Goal: Task Accomplishment & Management: Use online tool/utility

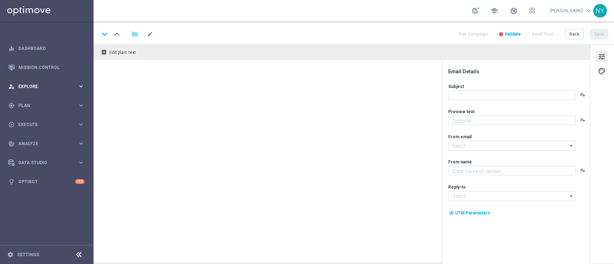
click at [27, 85] on span "Explore" at bounding box center [47, 87] width 59 height 4
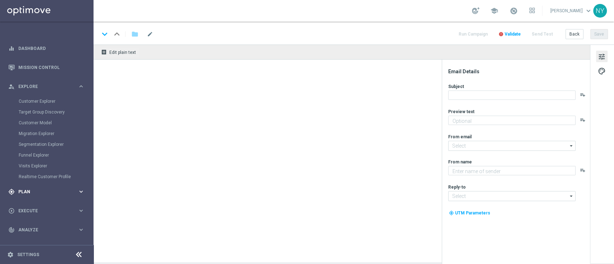
click at [25, 189] on div "gps_fixed Plan" at bounding box center [42, 192] width 69 height 6
click at [33, 120] on link "Target Groups" at bounding box center [47, 121] width 56 height 6
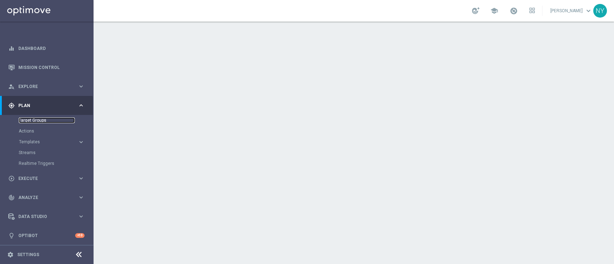
click at [33, 120] on link "Target Groups" at bounding box center [47, 121] width 56 height 6
click at [40, 119] on link "Target Groups" at bounding box center [47, 121] width 56 height 6
click at [28, 146] on accordion "Templates keyboard_arrow_right Optimail OptiMobile In-App OptiMobile Push Web P…" at bounding box center [56, 142] width 74 height 11
click at [28, 141] on span "Templates" at bounding box center [44, 142] width 51 height 4
click at [27, 153] on link "Optimail" at bounding box center [48, 153] width 53 height 6
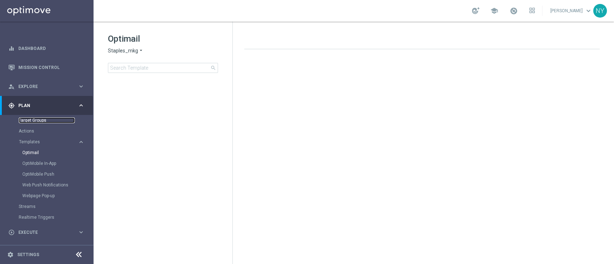
click at [40, 119] on link "Target Groups" at bounding box center [47, 121] width 56 height 6
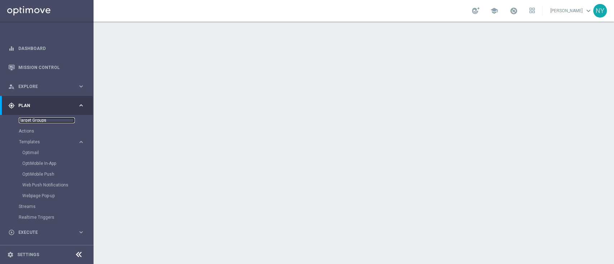
click at [31, 119] on link "Target Groups" at bounding box center [47, 121] width 56 height 6
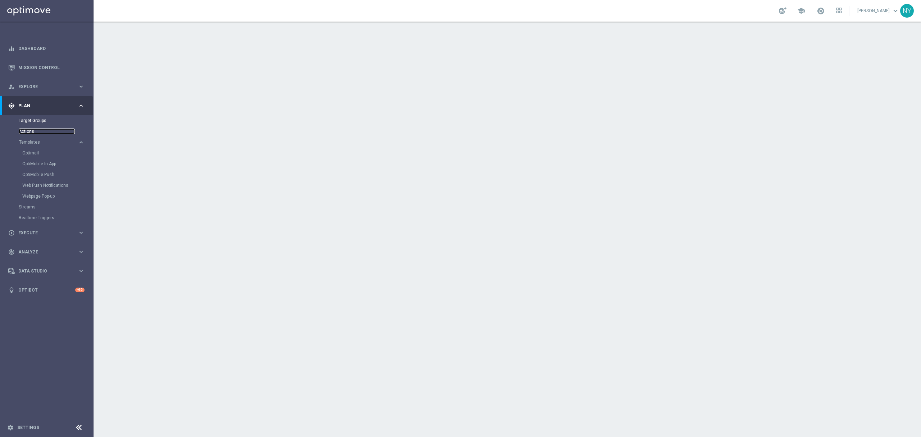
click at [28, 130] on link "Actions" at bounding box center [47, 131] width 56 height 6
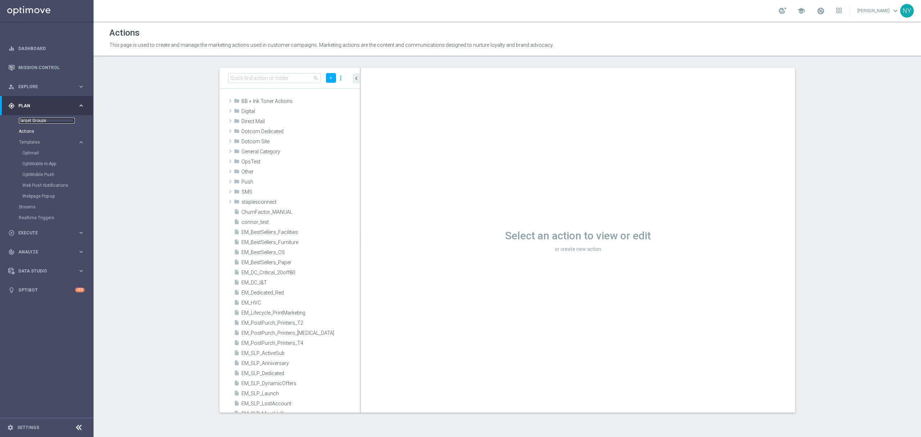
click at [34, 119] on link "Target Groups" at bounding box center [47, 121] width 56 height 6
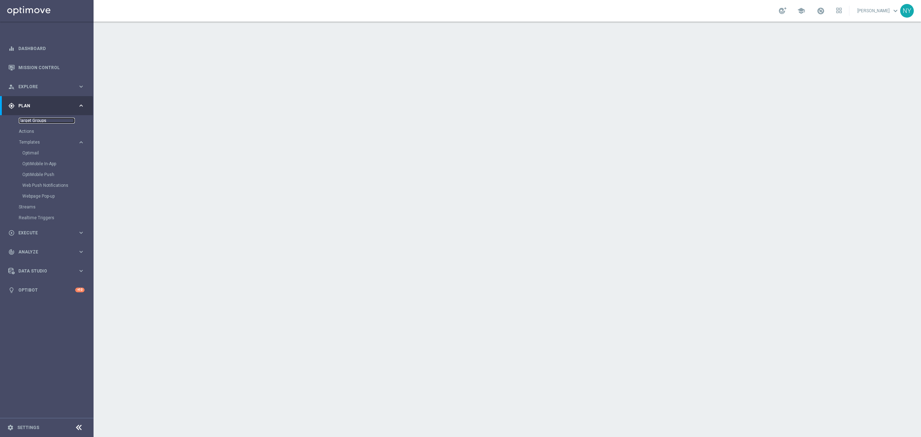
click at [32, 119] on link "Target Groups" at bounding box center [47, 121] width 56 height 6
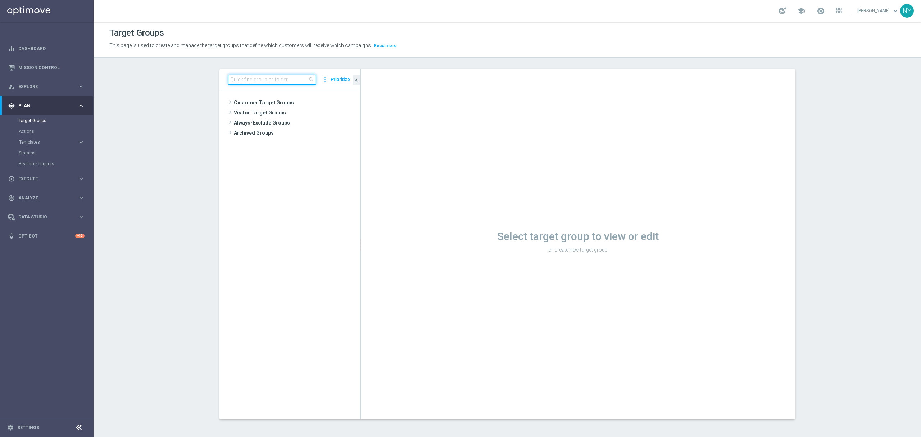
click at [239, 78] on input at bounding box center [272, 79] width 88 height 10
paste input "FRI_20250822_D_Omni_Inactv_Accounts"
type input "FRI_20250822_D_Omni_Inactv_Accounts"
click at [302, 133] on span "FRI_20250822_D_Omni_Inactv_Accounts" at bounding box center [303, 133] width 81 height 6
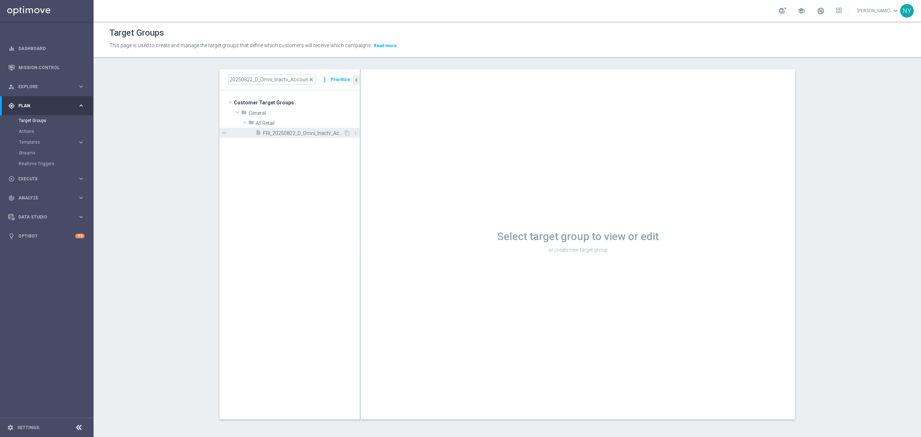
scroll to position [0, 0]
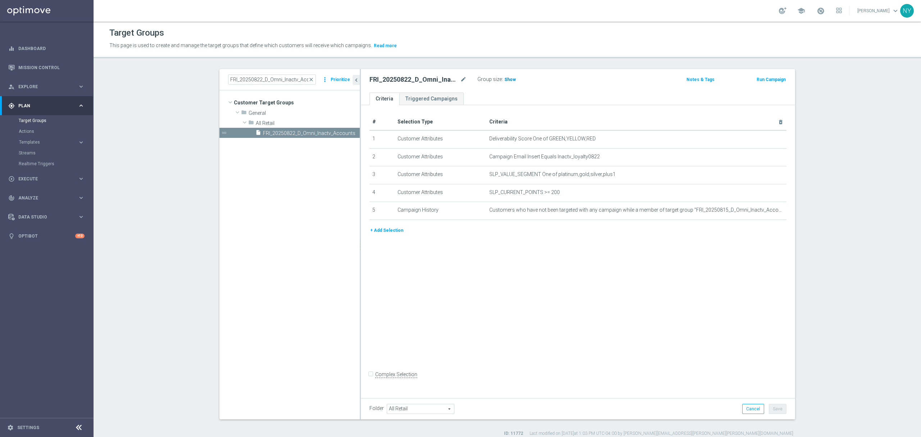
click at [504, 78] on span "Show" at bounding box center [510, 79] width 12 height 5
click at [506, 78] on span "291" at bounding box center [509, 80] width 9 height 7
click at [37, 65] on link "Mission Control" at bounding box center [51, 67] width 66 height 19
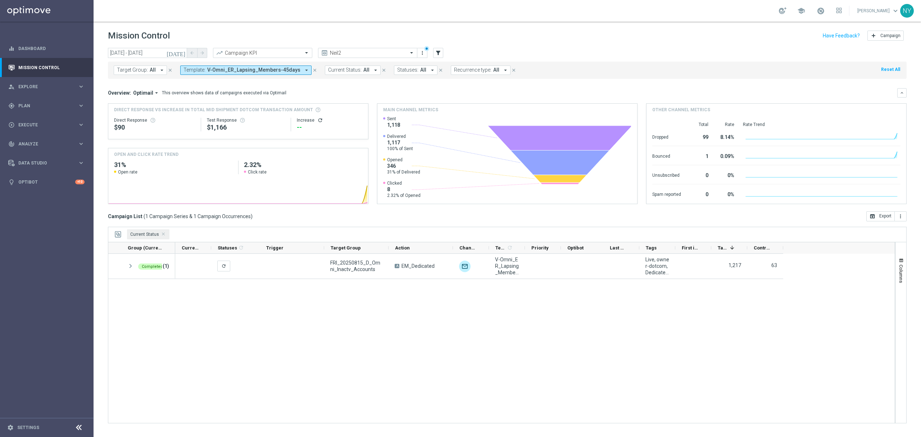
click at [182, 53] on icon "today" at bounding box center [176, 53] width 19 height 6
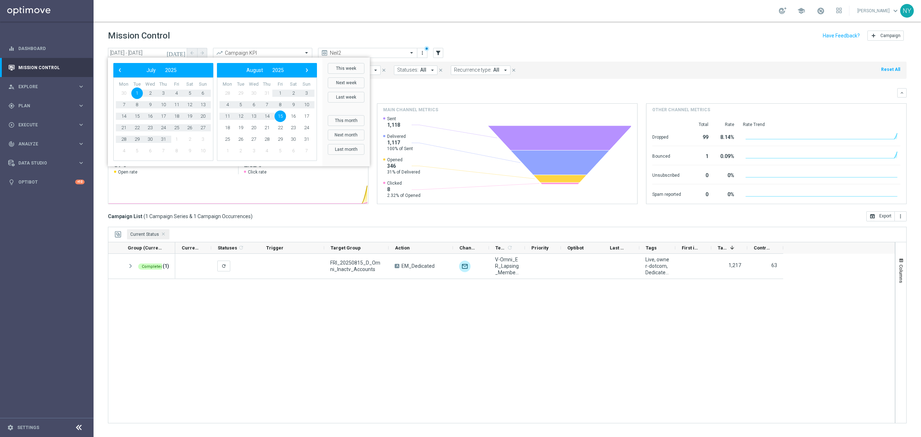
click at [278, 114] on span "15" at bounding box center [280, 116] width 12 height 12
click at [278, 114] on span "19" at bounding box center [280, 116] width 12 height 12
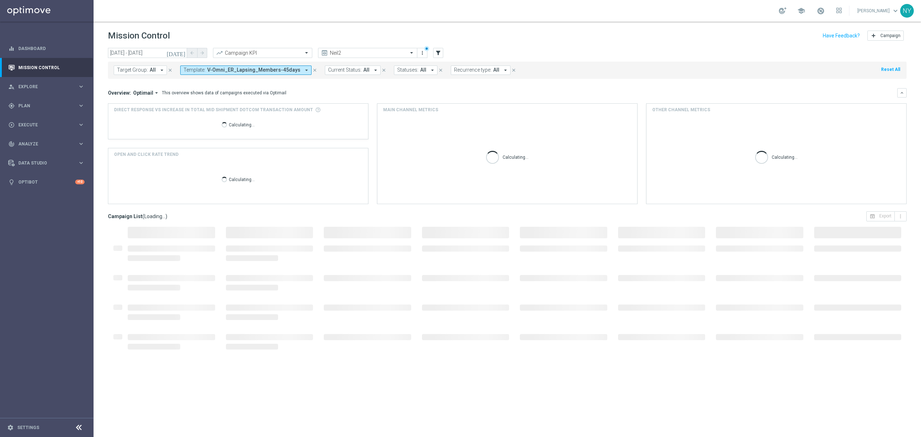
click at [180, 53] on icon "today" at bounding box center [176, 53] width 19 height 6
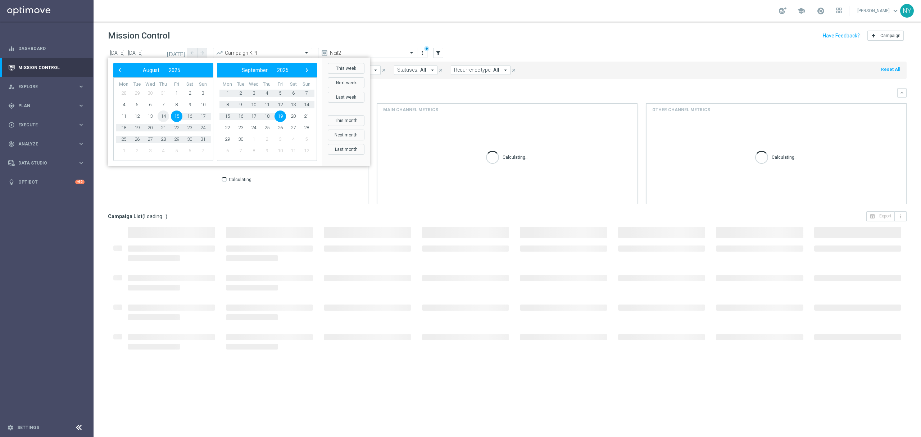
click at [165, 116] on span "14" at bounding box center [164, 116] width 12 height 12
click at [192, 117] on span "16" at bounding box center [190, 116] width 12 height 12
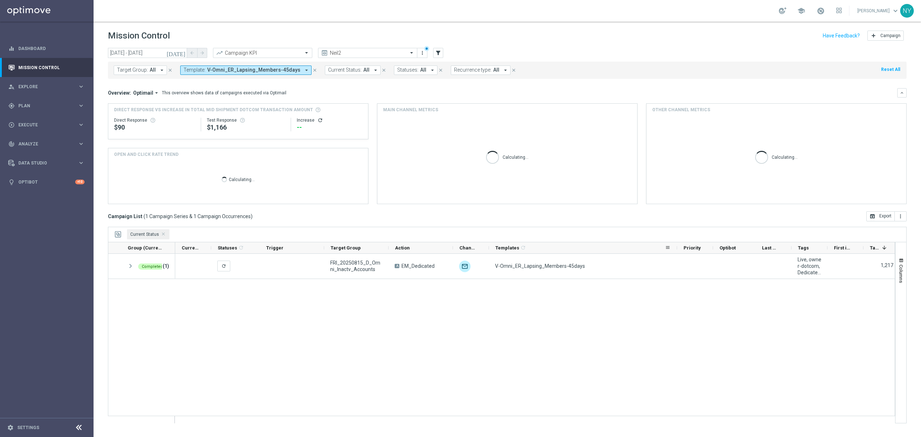
drag, startPoint x: 523, startPoint y: 246, endPoint x: 676, endPoint y: 249, distance: 153.3
click at [676, 249] on div "Templates 1 refresh" at bounding box center [583, 248] width 188 height 12
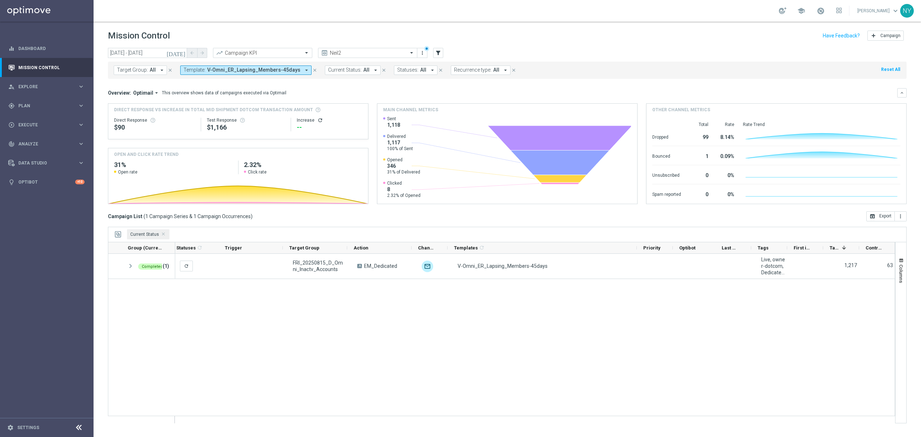
scroll to position [0, 41]
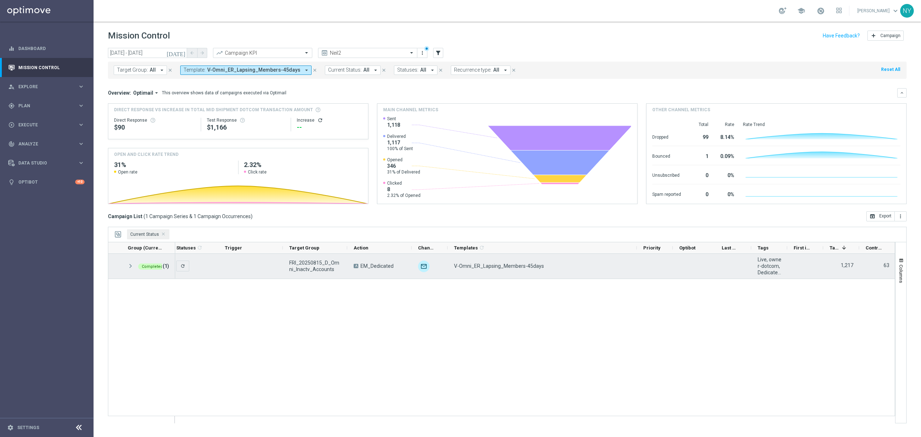
click at [129, 266] on span at bounding box center [130, 266] width 6 height 6
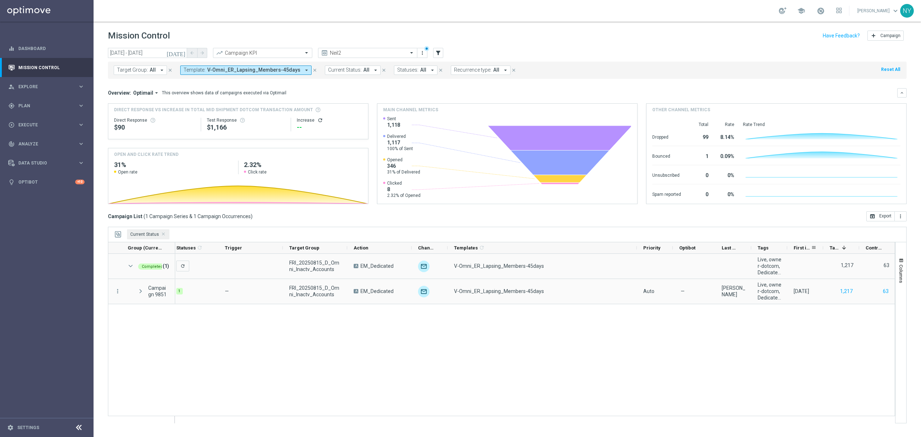
drag, startPoint x: 819, startPoint y: 249, endPoint x: 829, endPoint y: 250, distance: 10.1
click at [829, 250] on div "Current Status 1 Statuses 1 refresh Trigger Target Group" at bounding box center [514, 248] width 761 height 12
drag, startPoint x: 822, startPoint y: 248, endPoint x: 874, endPoint y: 245, distance: 51.9
click at [871, 245] on div at bounding box center [869, 247] width 3 height 11
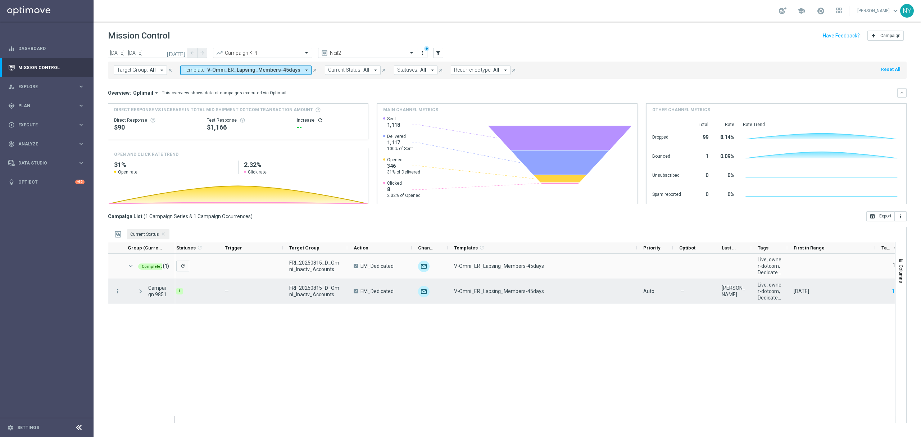
drag, startPoint x: 140, startPoint y: 291, endPoint x: 139, endPoint y: 294, distance: 3.8
click at [140, 291] on span at bounding box center [140, 291] width 6 height 6
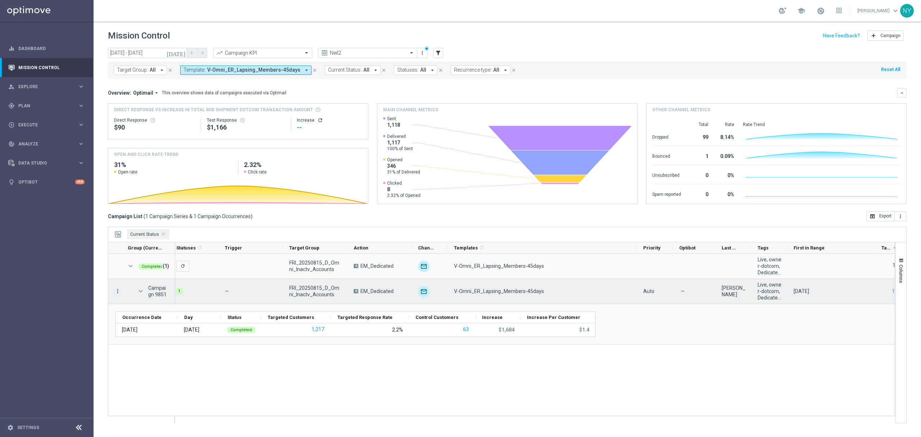
click at [118, 294] on icon "more_vert" at bounding box center [117, 291] width 6 height 6
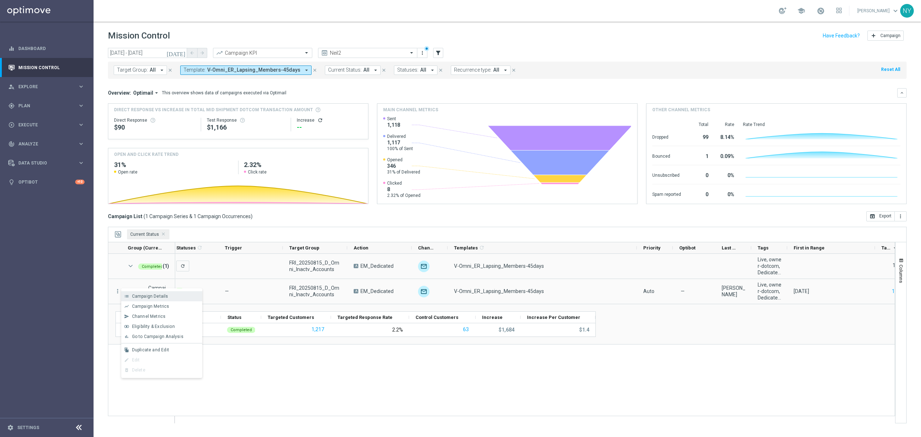
click at [159, 298] on span "Campaign Details" at bounding box center [150, 296] width 36 height 5
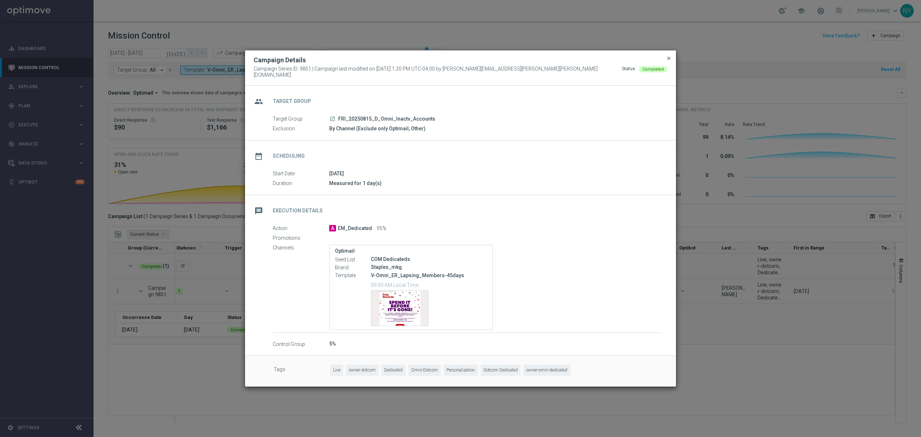
click at [668, 60] on span "close" at bounding box center [669, 58] width 6 height 6
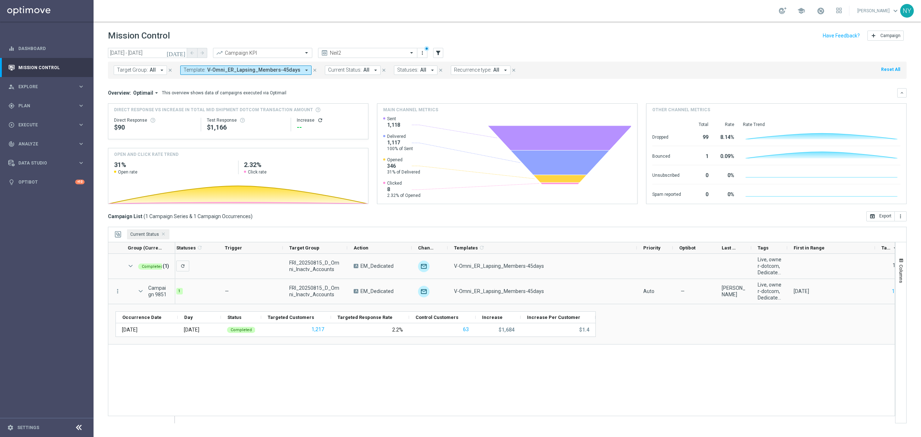
click at [312, 70] on icon "close" at bounding box center [314, 70] width 5 height 5
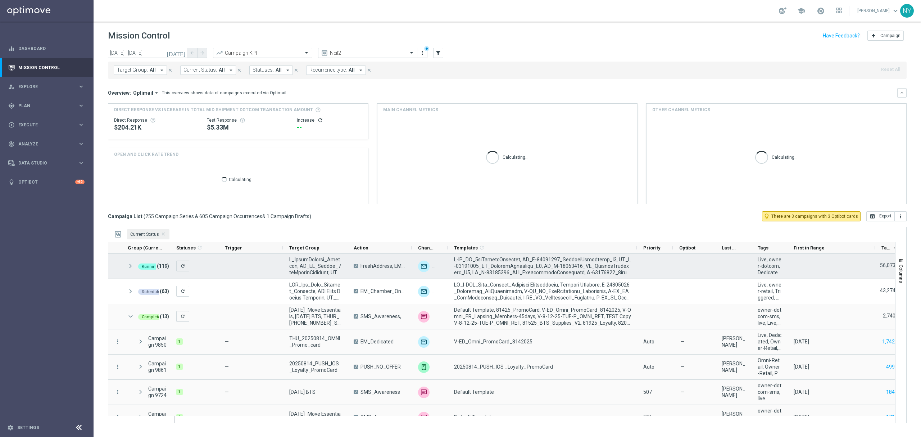
click at [129, 265] on span at bounding box center [130, 266] width 6 height 6
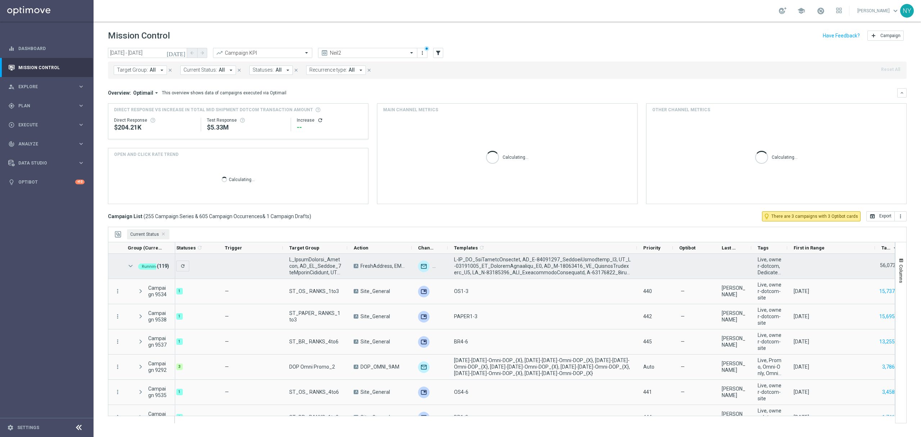
click at [128, 265] on span at bounding box center [130, 266] width 6 height 6
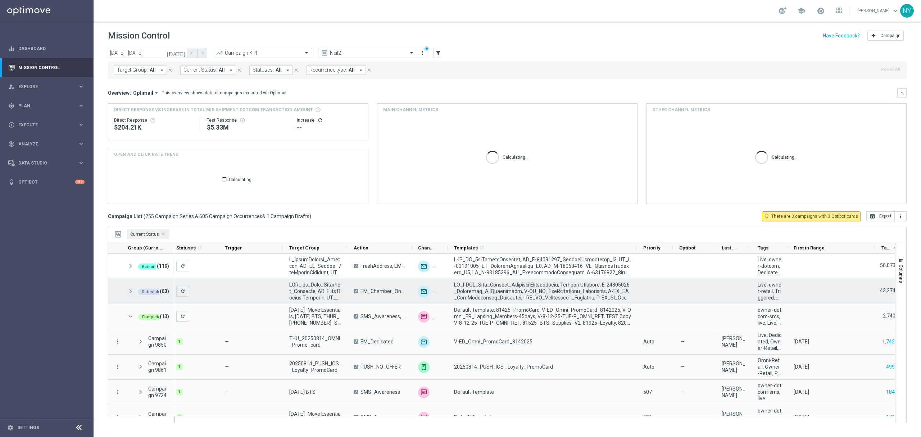
click at [133, 292] on span at bounding box center [130, 291] width 6 height 6
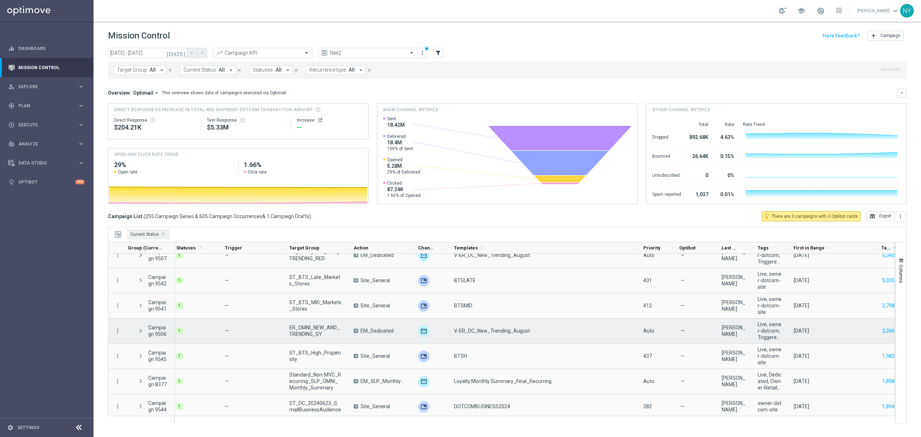
scroll to position [0, 0]
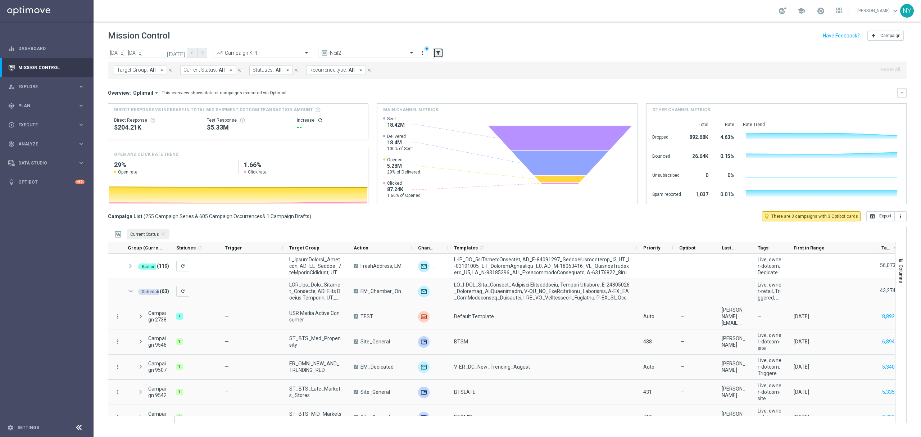
click at [438, 54] on icon "filter_alt" at bounding box center [438, 53] width 6 height 6
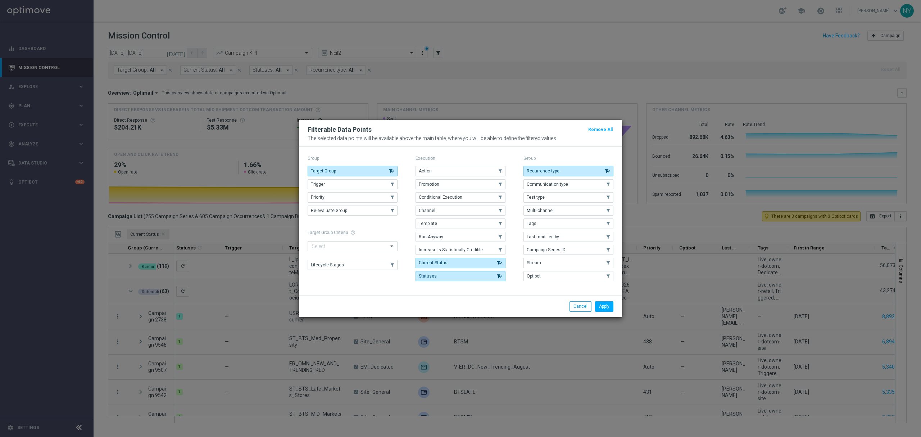
click at [549, 145] on div "Filterable Data Points Remove All The selected data points will be available ab…" at bounding box center [460, 133] width 323 height 27
click at [580, 305] on button "Cancel" at bounding box center [580, 306] width 22 height 10
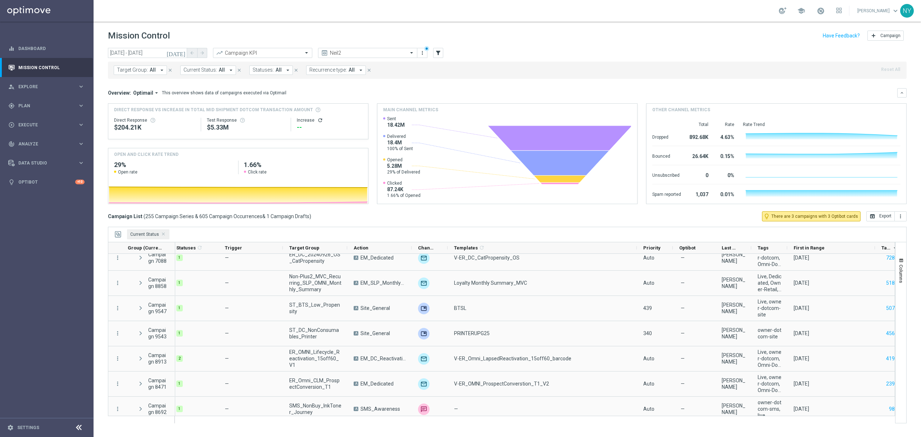
scroll to position [447, 0]
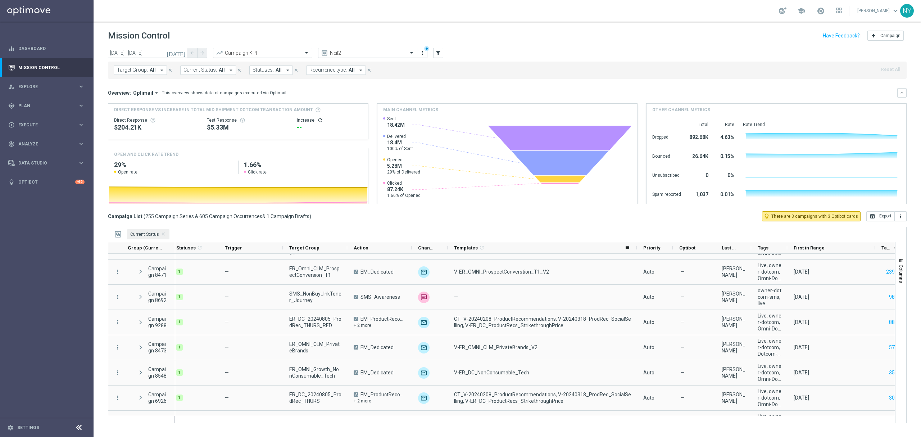
click at [465, 248] on span "Templates" at bounding box center [466, 247] width 24 height 5
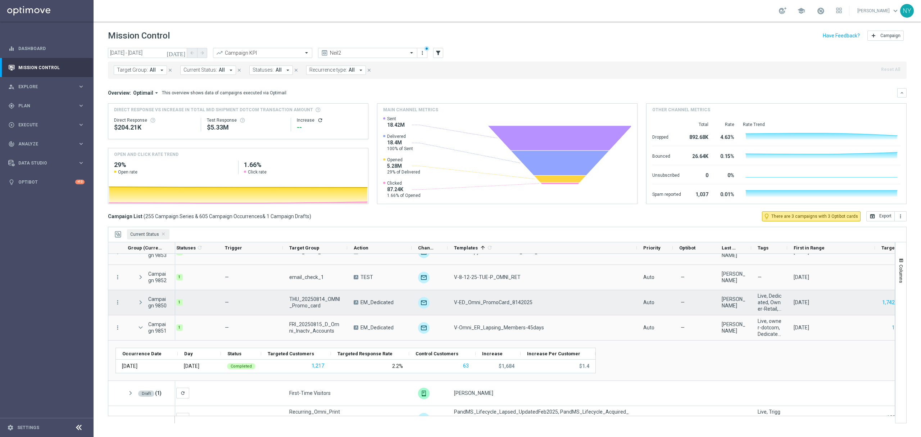
scroll to position [1969, 0]
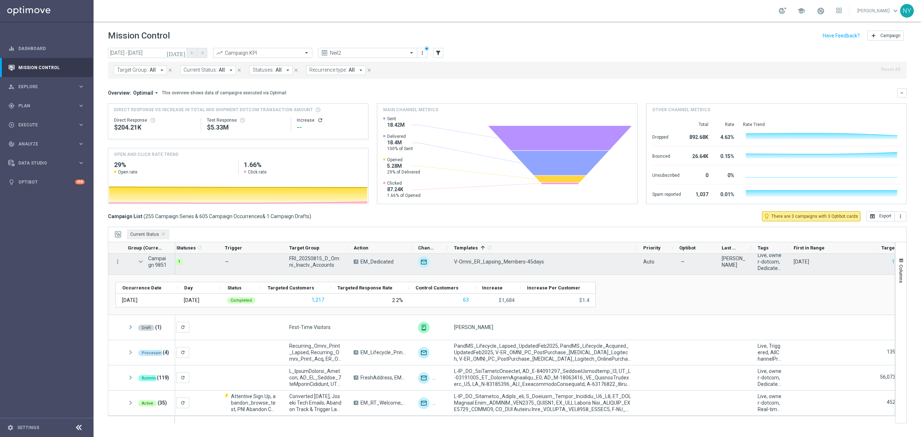
click at [141, 260] on span at bounding box center [140, 262] width 6 height 6
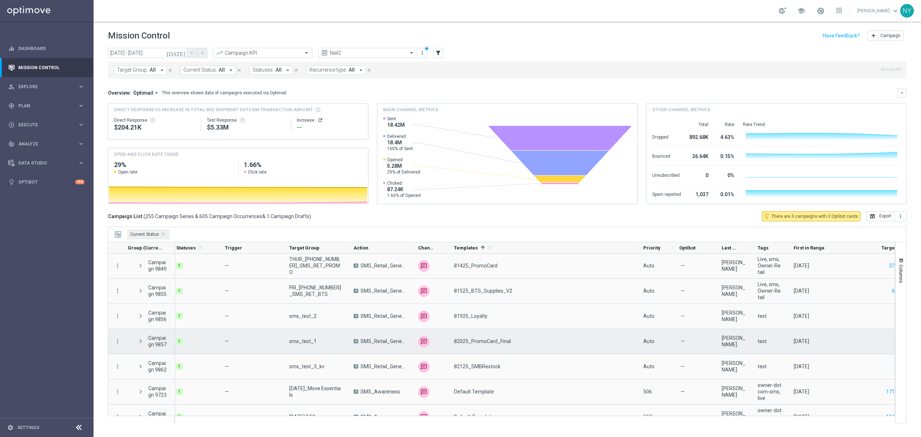
scroll to position [1704, 0]
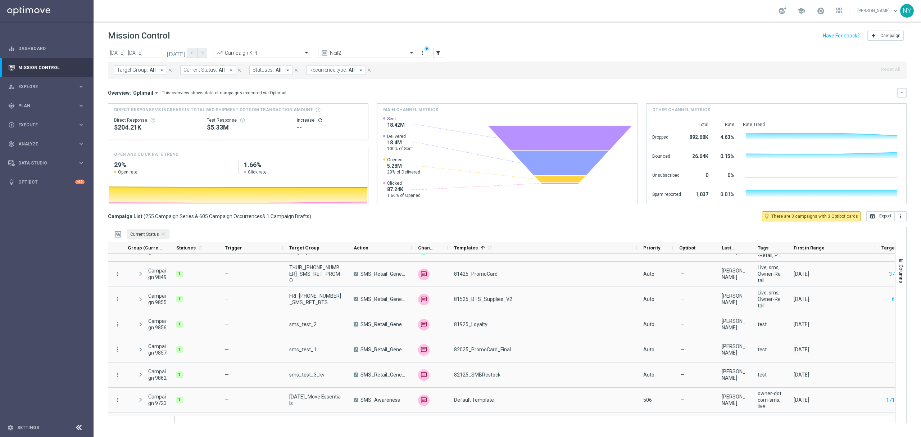
click at [150, 235] on span "Current Status" at bounding box center [144, 234] width 29 height 5
click at [213, 67] on span "Current Status:" at bounding box center [199, 70] width 33 height 6
click at [184, 190] on div "Scheduled" at bounding box center [219, 191] width 71 height 12
click at [309, 93] on div "Overview: Optimail arrow_drop_down This overview shows data of campaigns execut…" at bounding box center [502, 93] width 789 height 6
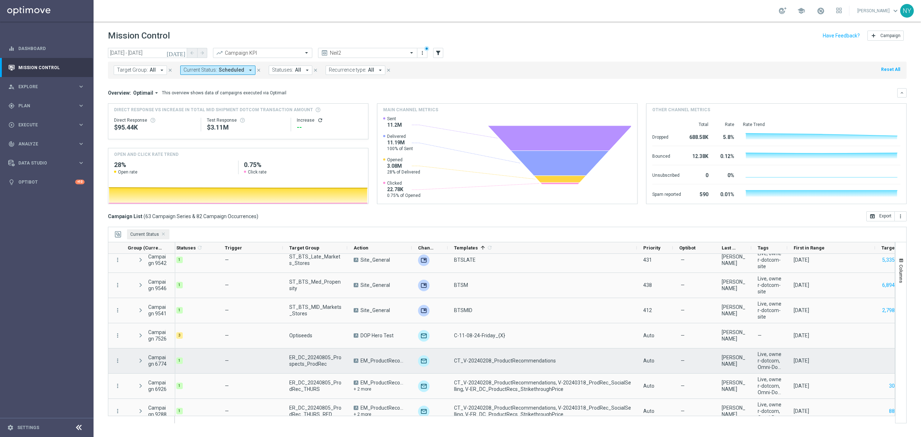
scroll to position [0, 0]
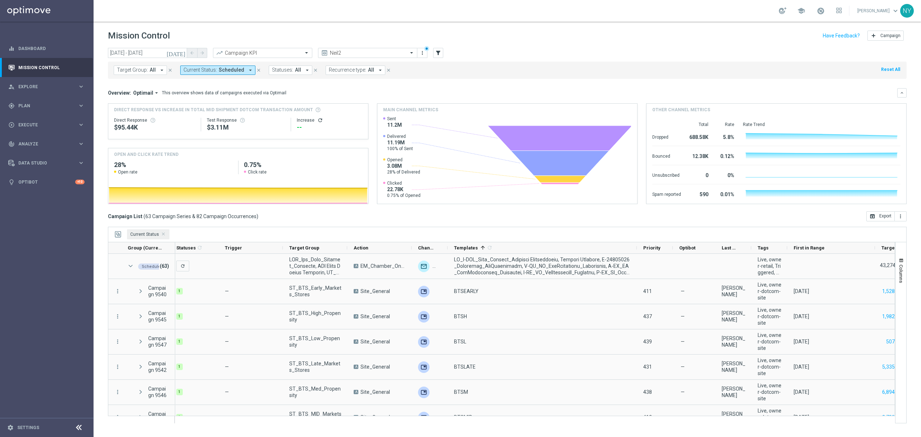
click at [296, 73] on span "All" at bounding box center [298, 70] width 6 height 6
click at [256, 69] on icon "close" at bounding box center [258, 70] width 5 height 5
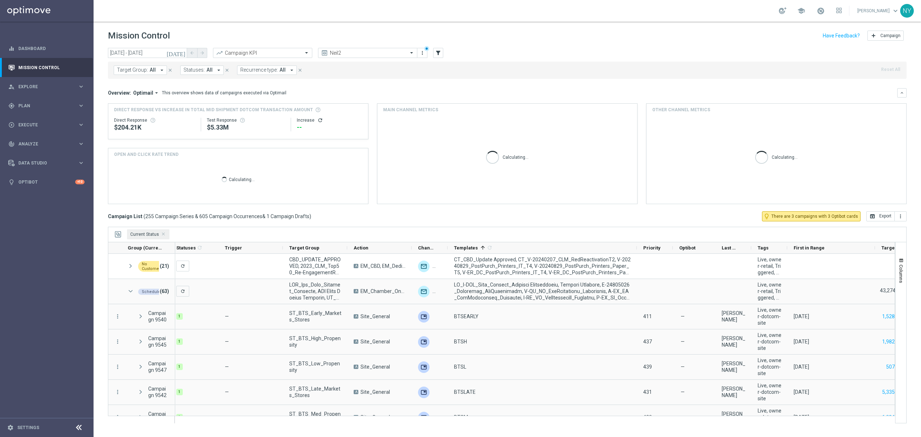
click at [203, 69] on button "Statuses: All arrow_drop_down" at bounding box center [202, 69] width 44 height 9
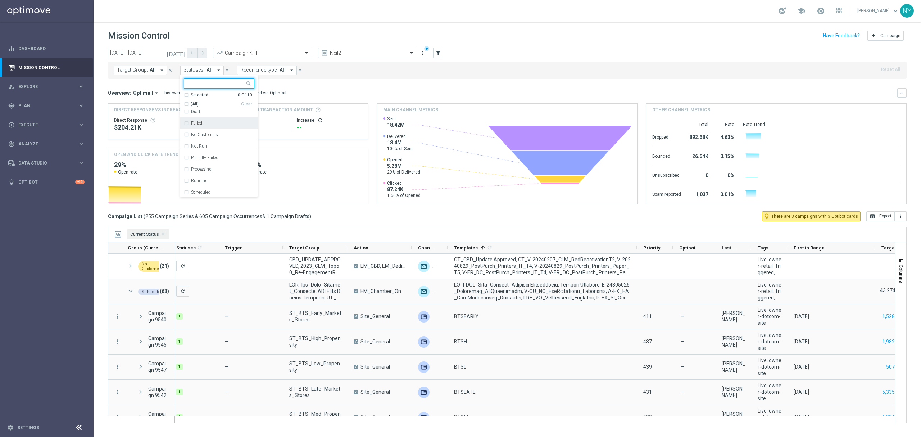
scroll to position [29, 0]
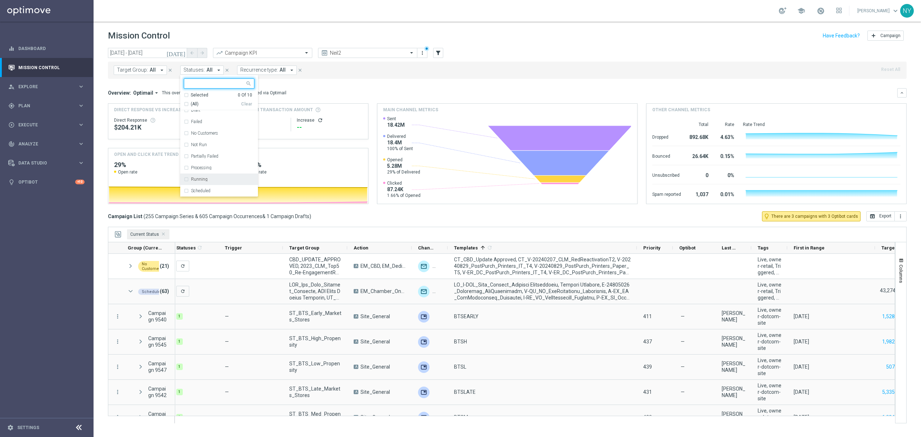
click at [187, 179] on div "Running" at bounding box center [219, 179] width 71 height 12
click at [393, 85] on mini-dashboard "Overview: Optimail arrow_drop_down This overview shows data of campaigns execut…" at bounding box center [507, 145] width 799 height 132
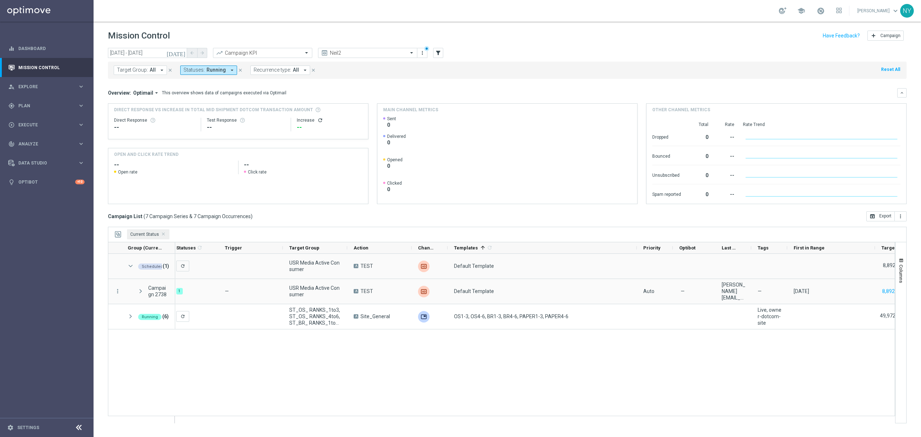
click at [229, 69] on icon "arrow_drop_down" at bounding box center [232, 70] width 6 height 6
click at [186, 175] on div "Not Run" at bounding box center [219, 174] width 71 height 12
click at [319, 90] on div "Overview: Optimail arrow_drop_down This overview shows data of campaigns execut…" at bounding box center [502, 93] width 789 height 6
click at [249, 69] on icon "arrow_drop_down" at bounding box center [252, 70] width 6 height 6
click at [185, 96] on div "Selected 2 Of 10" at bounding box center [218, 95] width 68 height 6
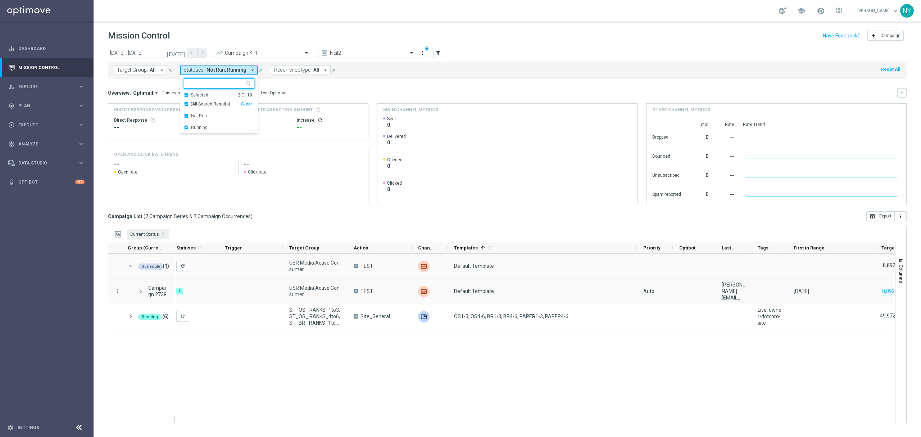
click at [186, 96] on div "Selected 2 Of 10" at bounding box center [218, 95] width 68 height 6
click at [187, 97] on div "Selected 2 Of 10" at bounding box center [218, 95] width 68 height 6
click at [186, 104] on div "(All Search Results)" at bounding box center [212, 104] width 57 height 6
click at [324, 93] on div "Overview: Optimail arrow_drop_down This overview shows data of campaigns execut…" at bounding box center [502, 93] width 789 height 6
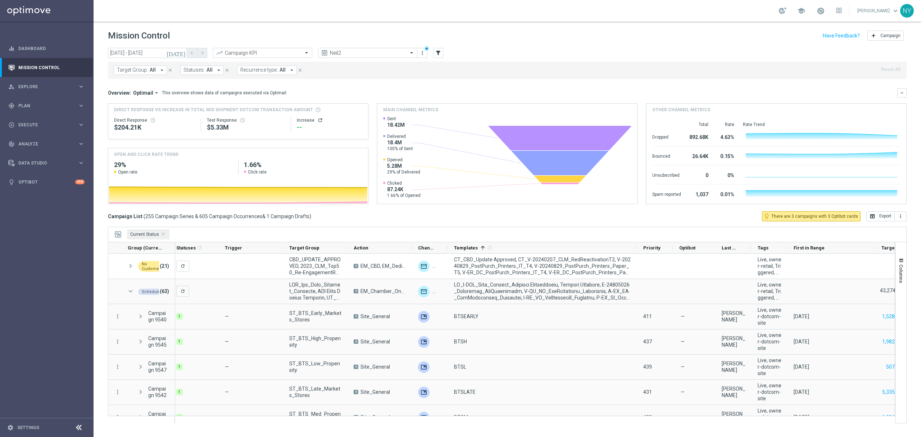
scroll to position [224, 0]
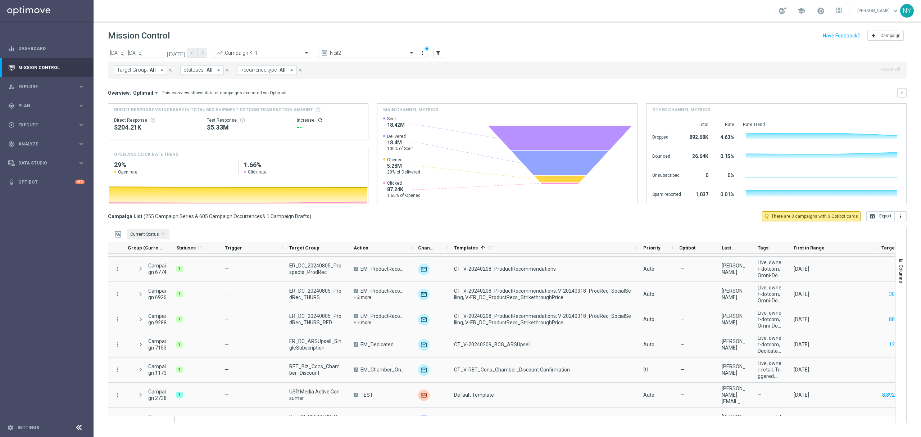
click at [181, 56] on button "today" at bounding box center [176, 53] width 22 height 11
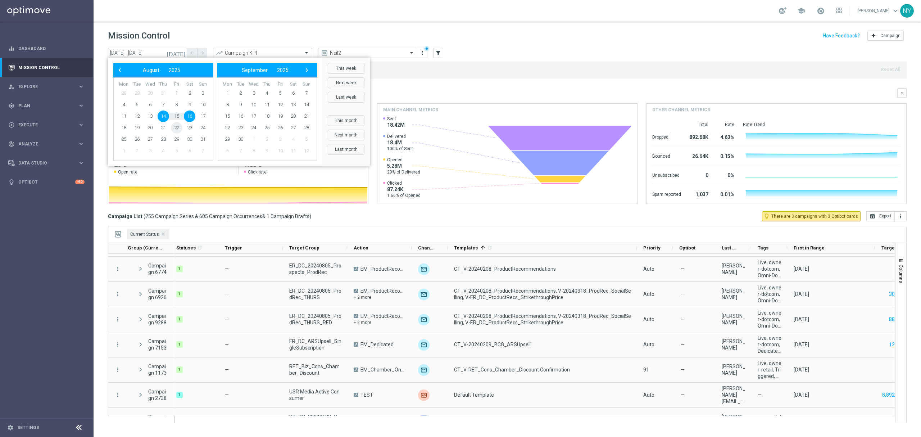
click at [176, 127] on span "22" at bounding box center [177, 128] width 12 height 12
type input "22 Aug 2025 - 22 Aug 2025"
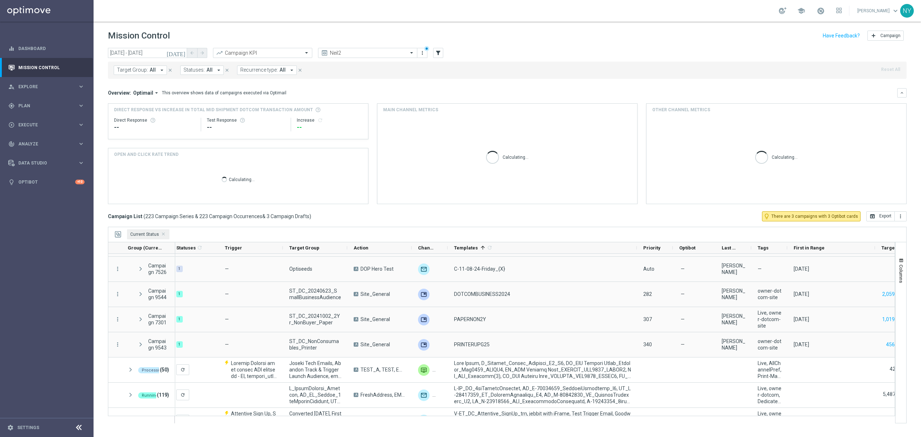
click at [199, 71] on span "Statuses:" at bounding box center [193, 70] width 21 height 6
click at [186, 192] on div "Scheduled" at bounding box center [219, 191] width 71 height 12
click at [340, 85] on mini-dashboard "Overview: Optimail arrow_drop_down This overview shows data of campaigns execut…" at bounding box center [507, 145] width 799 height 132
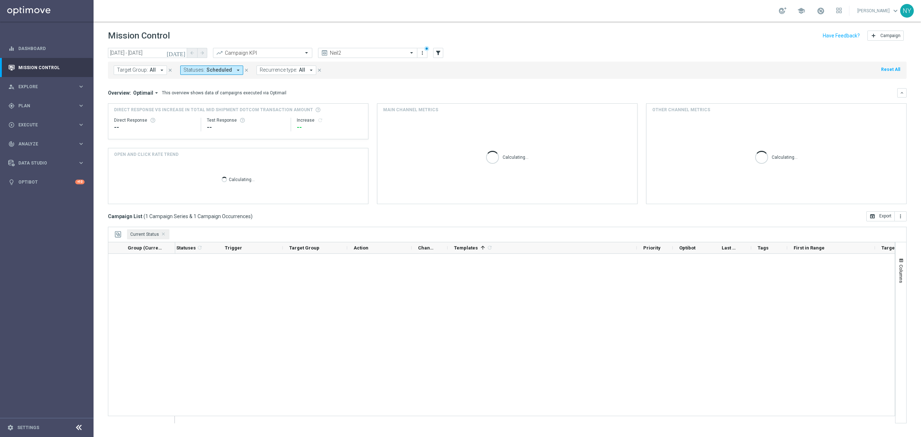
scroll to position [0, 0]
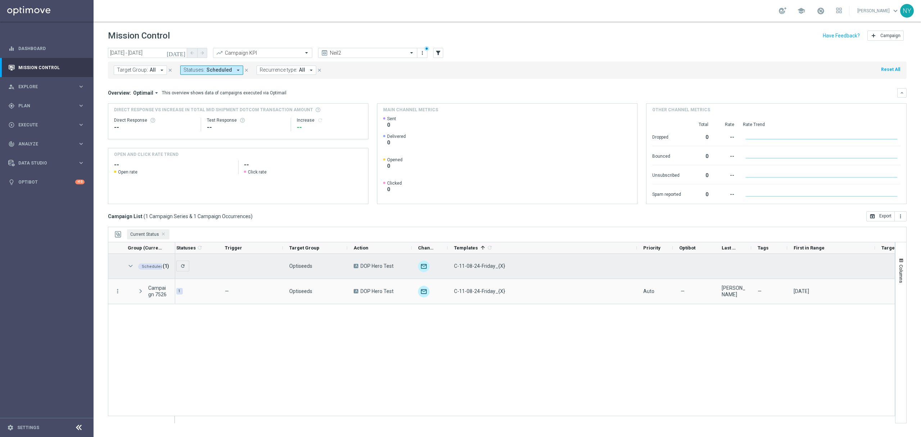
click at [129, 265] on span at bounding box center [130, 266] width 6 height 6
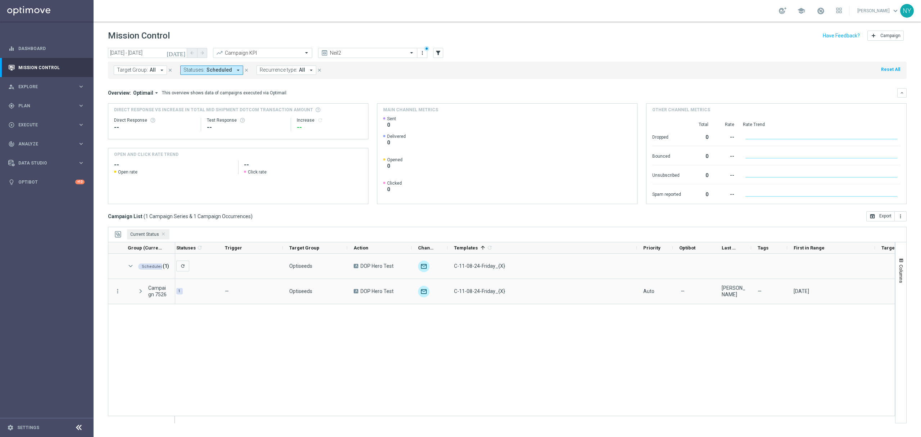
click at [215, 71] on span "Scheduled" at bounding box center [219, 70] width 26 height 6
click at [186, 190] on div "Scheduled" at bounding box center [219, 191] width 71 height 12
click at [185, 169] on div "Processing" at bounding box center [219, 168] width 71 height 12
click at [336, 85] on mini-dashboard "Overview: Optimail arrow_drop_down This overview shows data of campaigns execut…" at bounding box center [507, 145] width 799 height 132
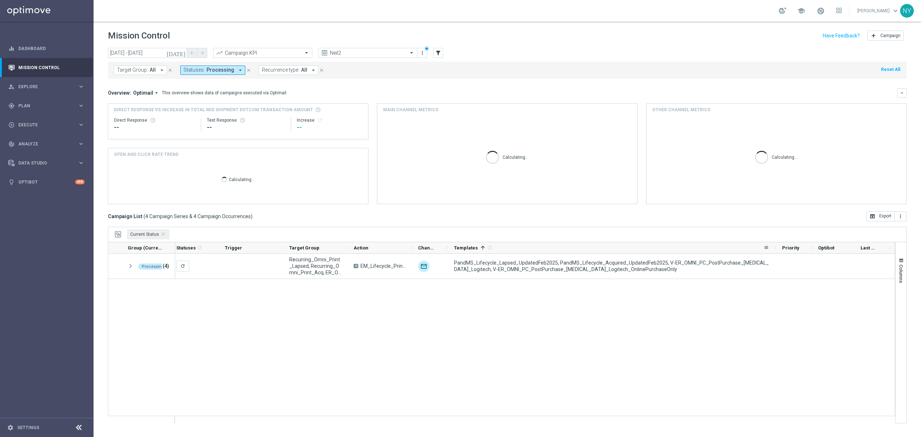
drag, startPoint x: 636, startPoint y: 250, endPoint x: 776, endPoint y: 250, distance: 139.6
click at [776, 250] on div at bounding box center [775, 247] width 3 height 11
click at [237, 71] on icon "arrow_drop_down" at bounding box center [240, 70] width 6 height 6
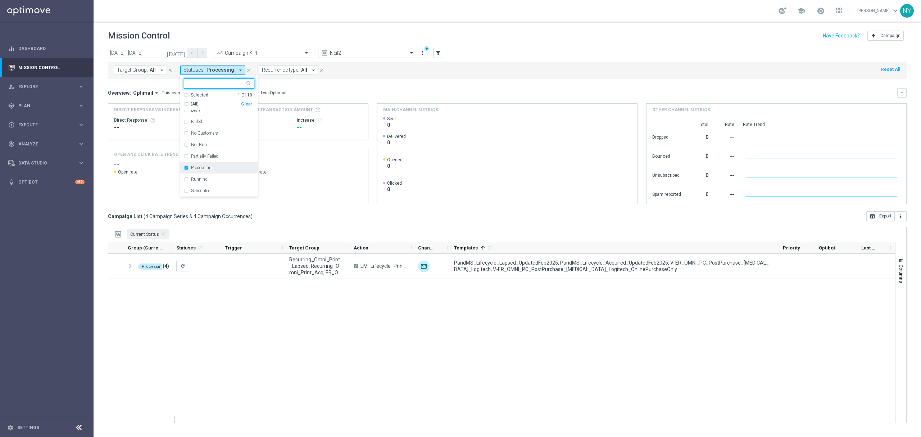
click at [185, 168] on div "Processing" at bounding box center [219, 168] width 71 height 12
click at [186, 180] on div "Running" at bounding box center [219, 179] width 71 height 12
click at [334, 94] on div "Overview: Optimail arrow_drop_down This overview shows data of campaigns execut…" at bounding box center [502, 93] width 789 height 6
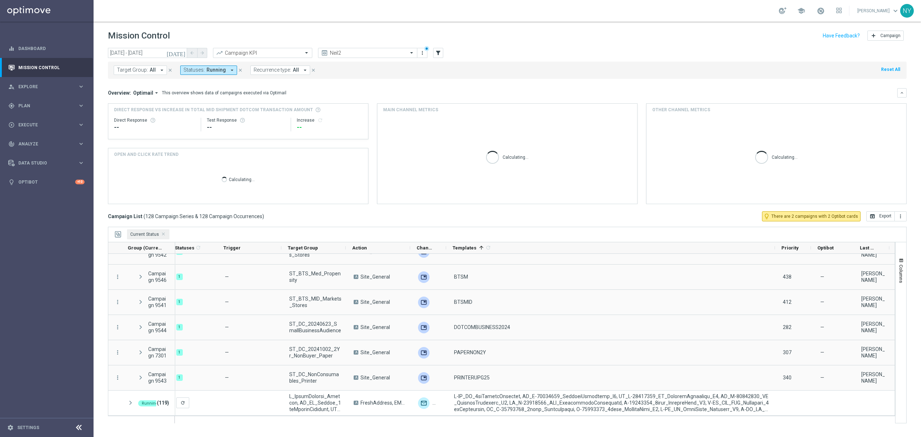
scroll to position [0, 42]
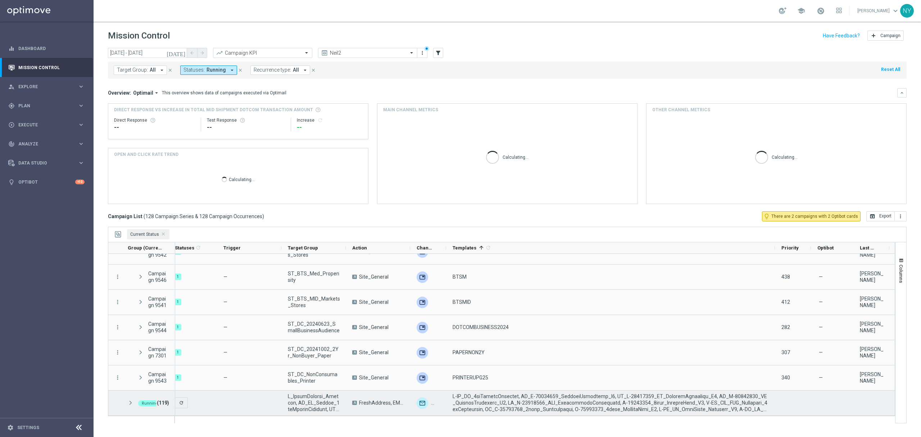
click at [673, 396] on span at bounding box center [611, 402] width 317 height 19
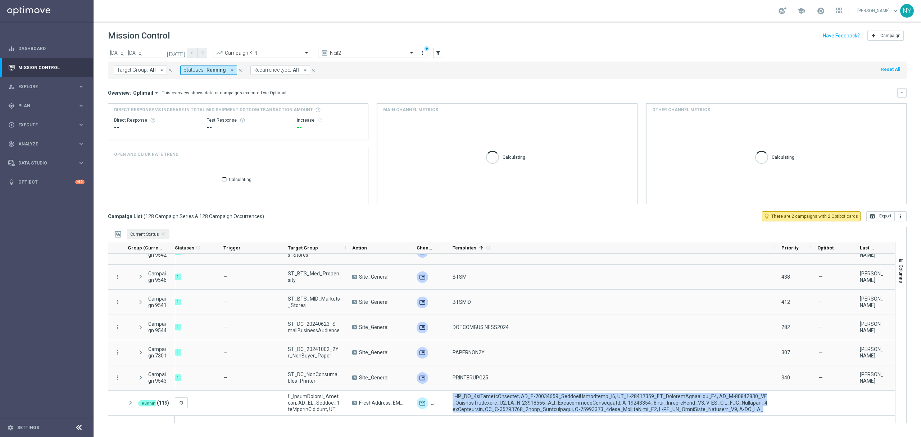
drag, startPoint x: 453, startPoint y: 394, endPoint x: 702, endPoint y: 439, distance: 252.9
click at [702, 436] on html "equalizer Dashboard Mission Control" at bounding box center [460, 218] width 921 height 437
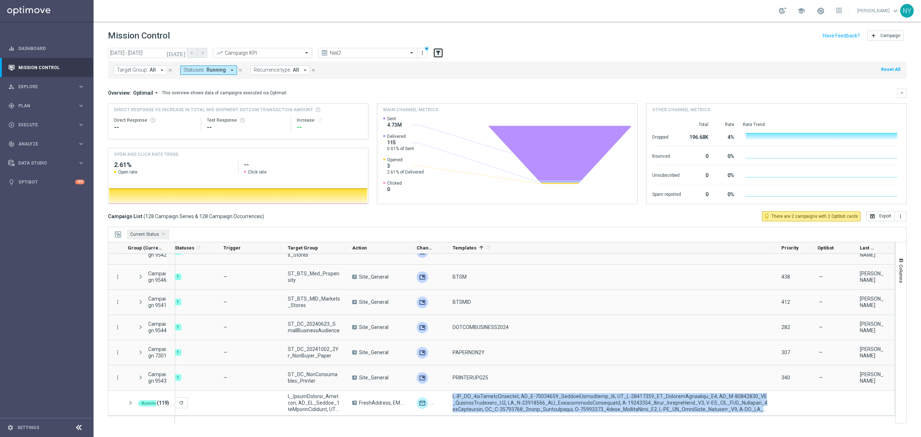
click at [434, 54] on button "filter_alt" at bounding box center [438, 53] width 10 height 10
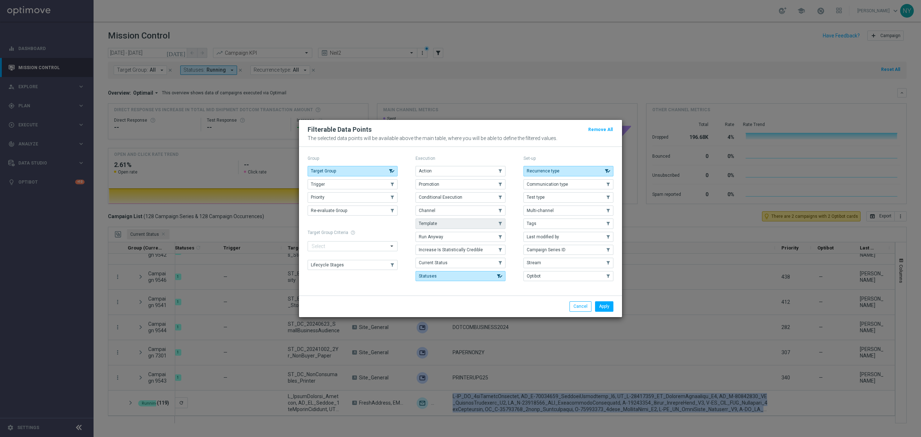
click at [446, 226] on button "Template" at bounding box center [460, 223] width 90 height 10
click at [601, 306] on button "Apply" at bounding box center [604, 306] width 18 height 10
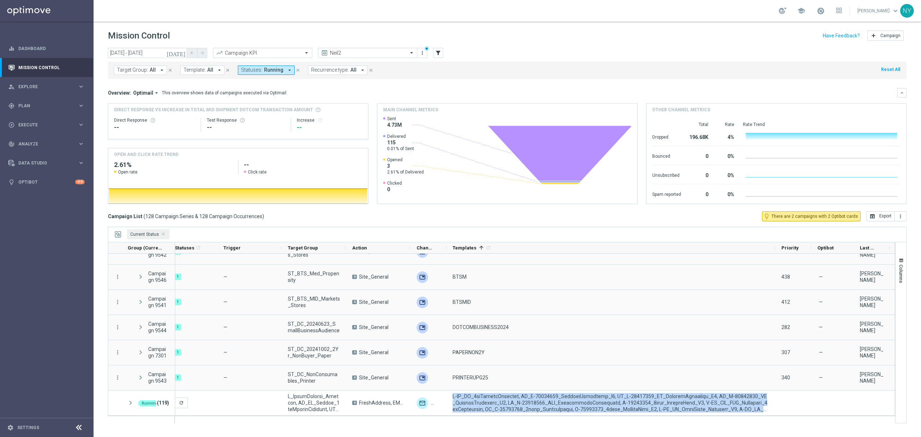
click at [197, 69] on span "Template:" at bounding box center [194, 70] width 22 height 6
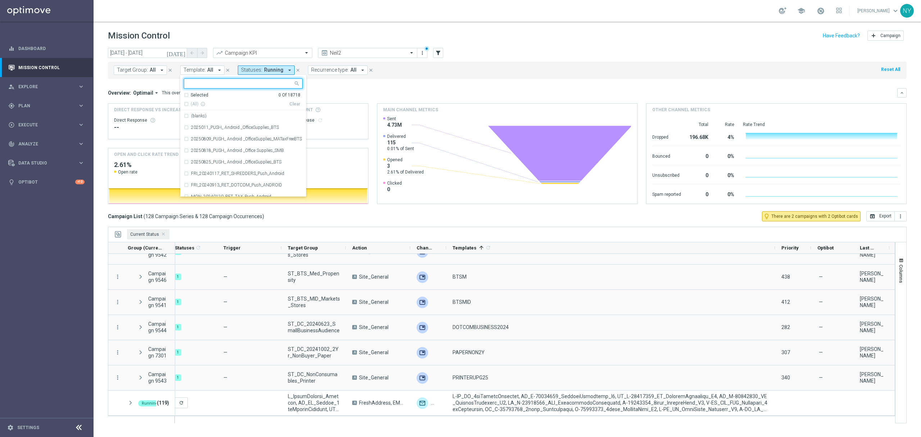
click at [200, 84] on input "text" at bounding box center [240, 84] width 105 height 6
paste input "V-Omni_ER_Lapsing_Members-45days"
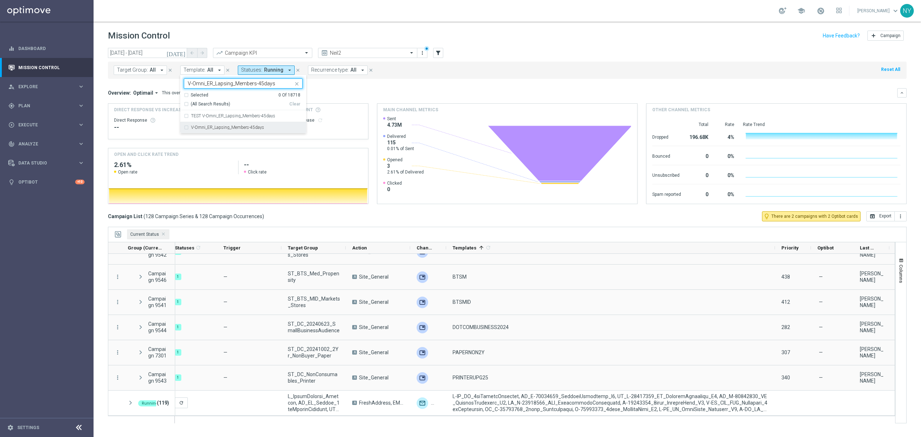
click at [185, 129] on div "V-Omni_ER_Lapsing_Members-45days" at bounding box center [243, 128] width 119 height 12
type input "V-Omni_ER_Lapsing_Members-45days"
click at [380, 88] on div "Overview: Optimail arrow_drop_down This overview shows data of campaigns execut…" at bounding box center [507, 92] width 799 height 9
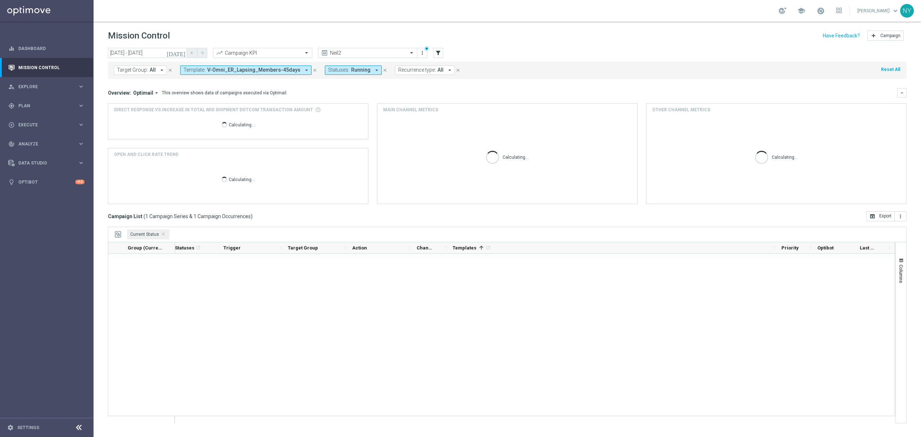
scroll to position [0, 0]
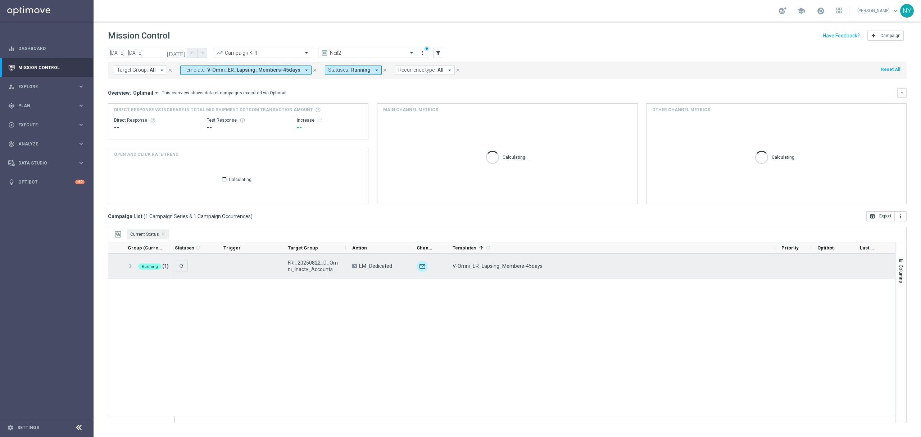
click at [131, 268] on span at bounding box center [130, 266] width 6 height 6
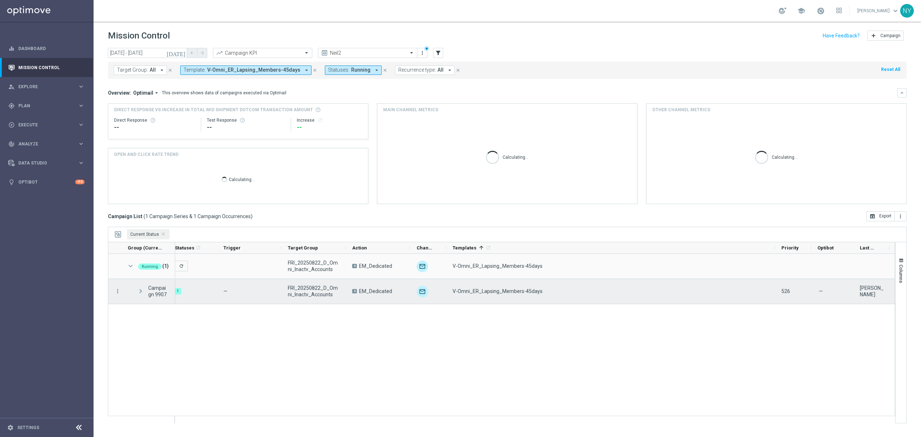
click at [140, 292] on span at bounding box center [140, 291] width 6 height 6
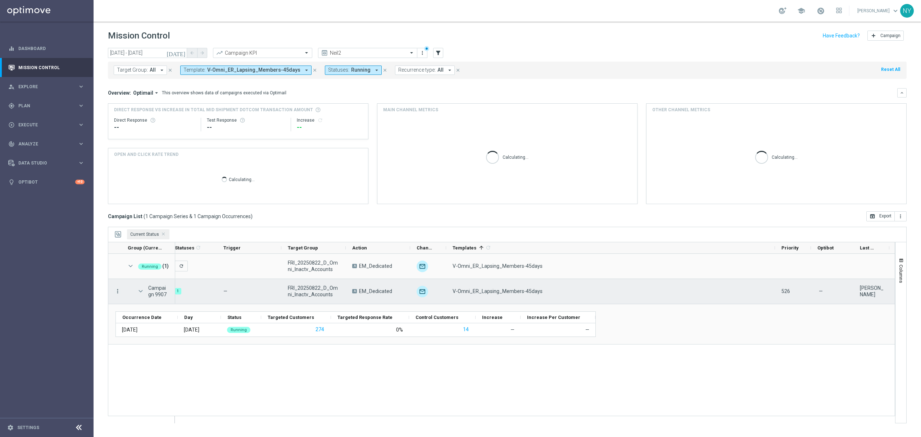
click at [114, 292] on icon "more_vert" at bounding box center [117, 291] width 6 height 6
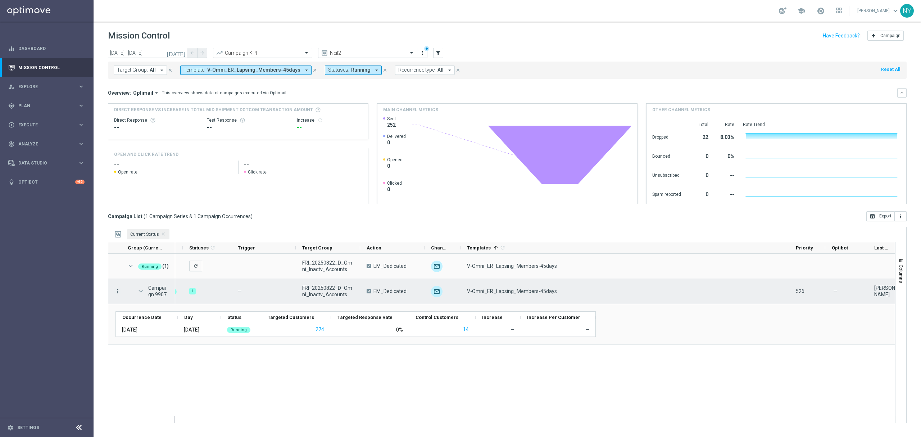
click at [118, 292] on icon "more_vert" at bounding box center [117, 291] width 6 height 6
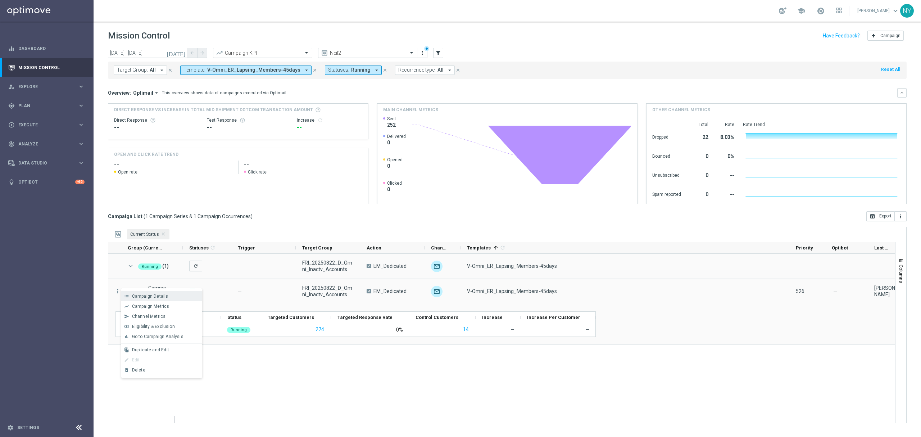
click at [144, 296] on span "Campaign Details" at bounding box center [150, 296] width 36 height 5
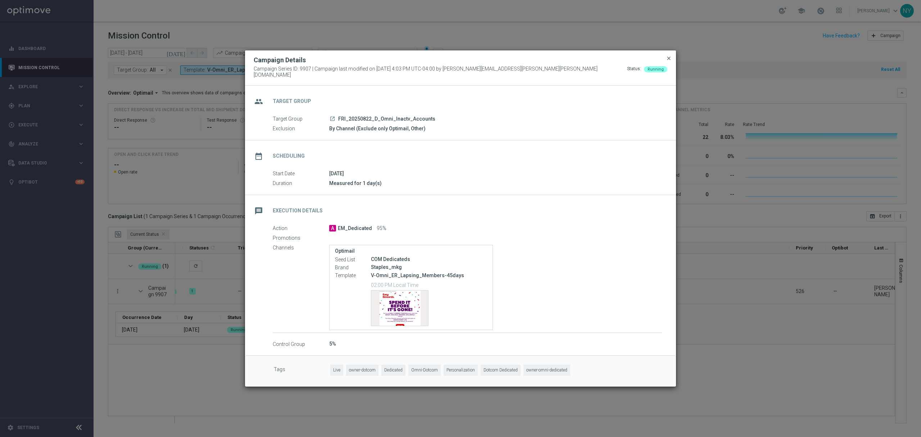
click at [669, 60] on span "close" at bounding box center [669, 58] width 6 height 6
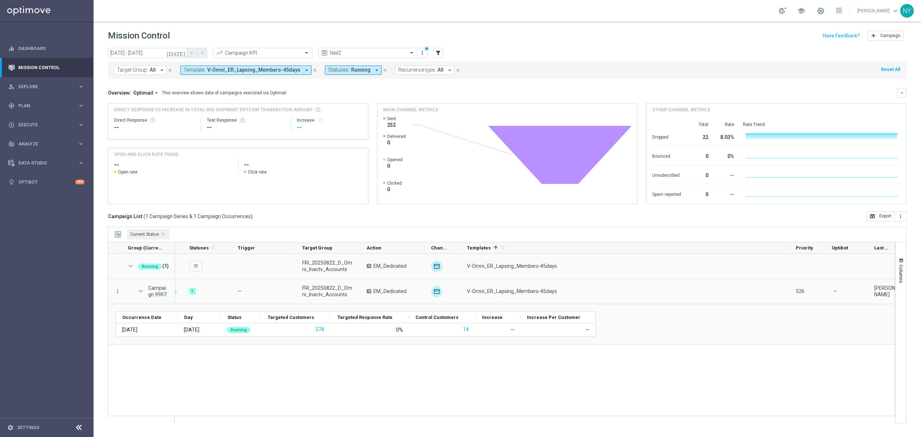
click at [39, 210] on sidenavbar "equalizer Dashboard Mission Control" at bounding box center [47, 218] width 94 height 437
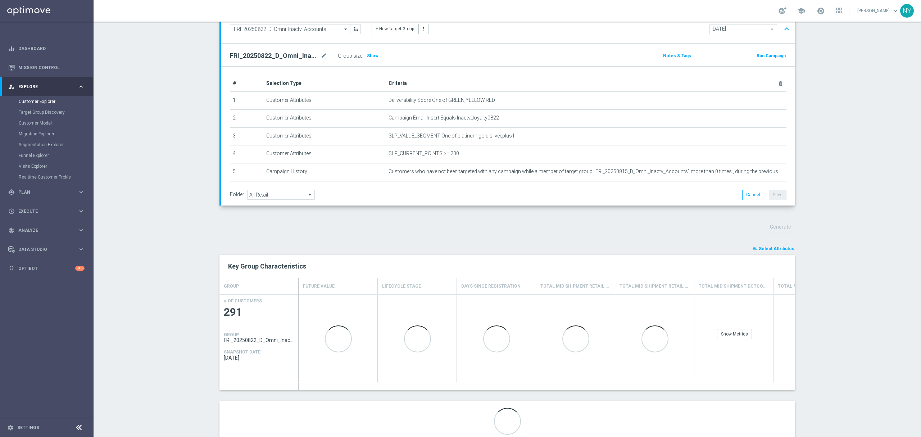
scroll to position [86, 0]
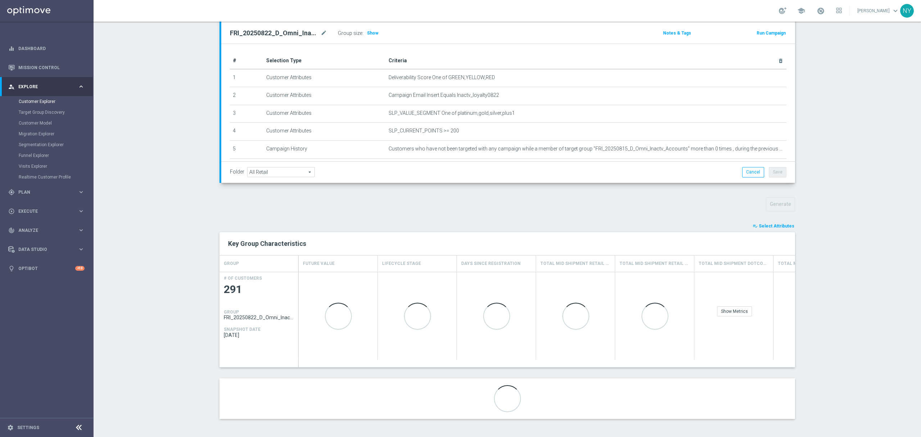
click at [772, 224] on span "Select Attributes" at bounding box center [777, 225] width 36 height 5
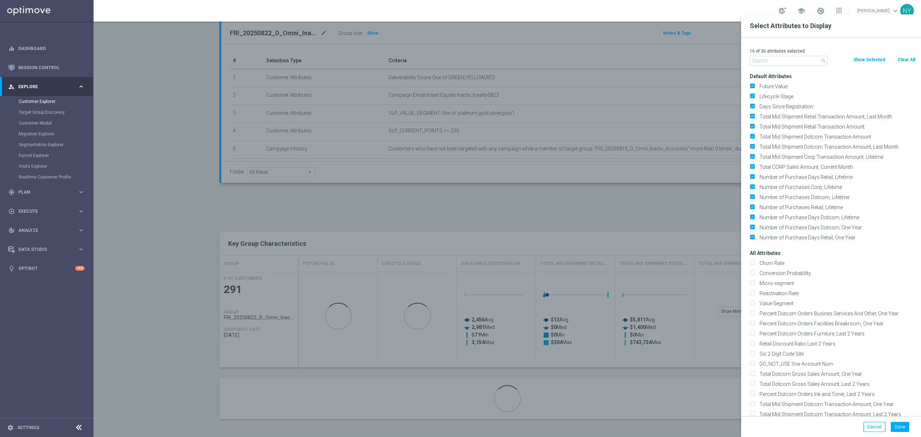
click at [766, 60] on input "text" at bounding box center [789, 61] width 78 height 10
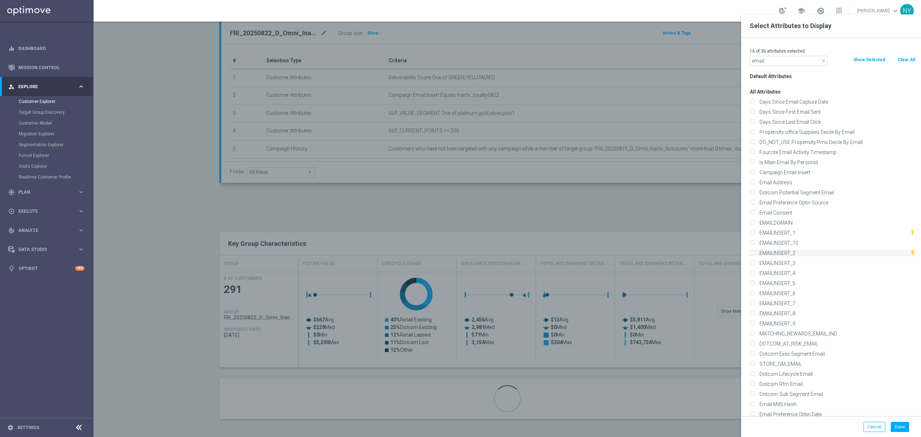
type input "email"
click at [751, 253] on input "EMAILINSERT_2" at bounding box center [752, 253] width 5 height 5
checkbox input "true"
click at [900, 428] on button "Done" at bounding box center [900, 427] width 18 height 10
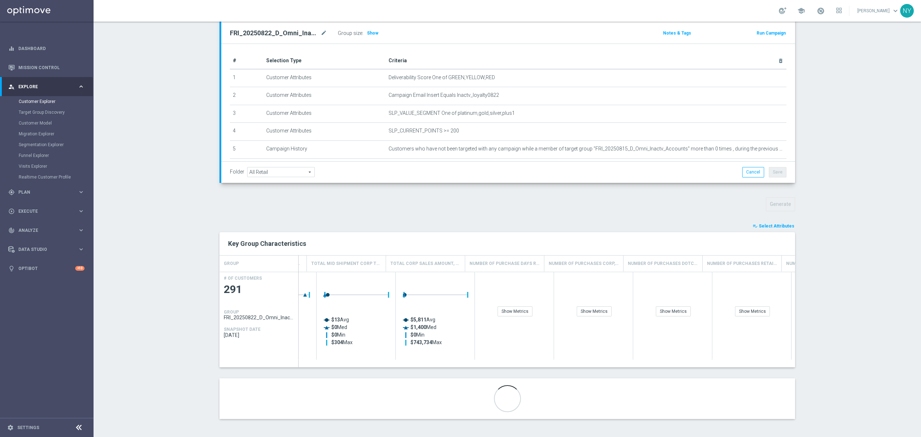
scroll to position [0, 849]
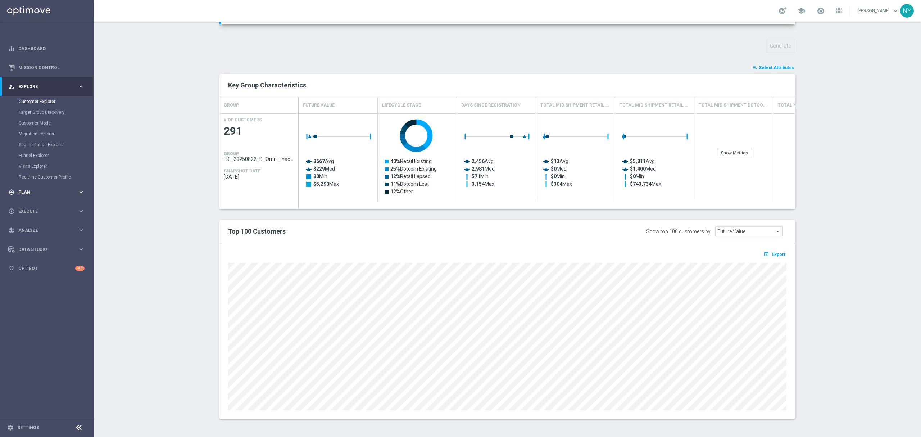
click at [23, 190] on span "Plan" at bounding box center [47, 192] width 59 height 4
click at [29, 138] on accordion "Templates keyboard_arrow_right Optimail OptiMobile In-App OptiMobile Push Web P…" at bounding box center [56, 142] width 74 height 11
click at [29, 142] on span "Templates" at bounding box center [44, 142] width 51 height 4
click at [30, 153] on link "Optimail" at bounding box center [48, 153] width 53 height 6
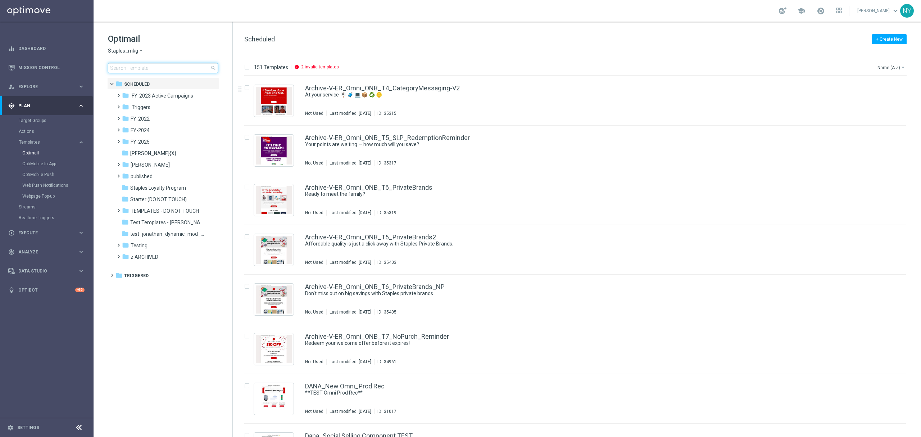
click at [157, 64] on input at bounding box center [163, 68] width 110 height 10
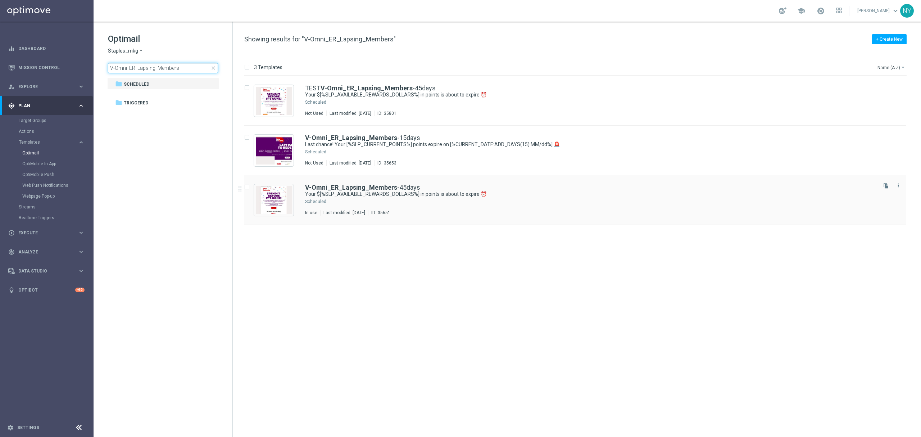
type input "V-Omni_ER_Lapsing_Members"
click at [349, 187] on b "V-Omni_ER_Lapsing_Members" at bounding box center [351, 187] width 92 height 8
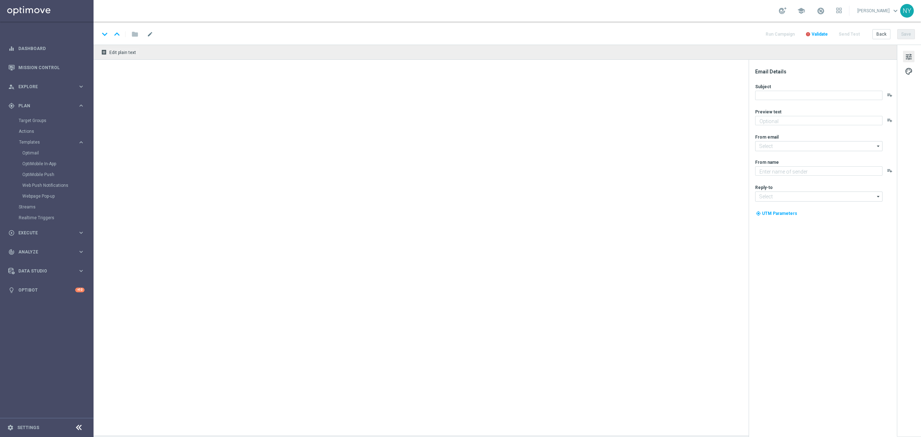
type textarea "Redeem them now before they're gone!"
type input "[EMAIL_ADDRESS][DOMAIN_NAME]"
type textarea "Staples"
type input "[EMAIL_ADDRESS][DOMAIN_NAME]"
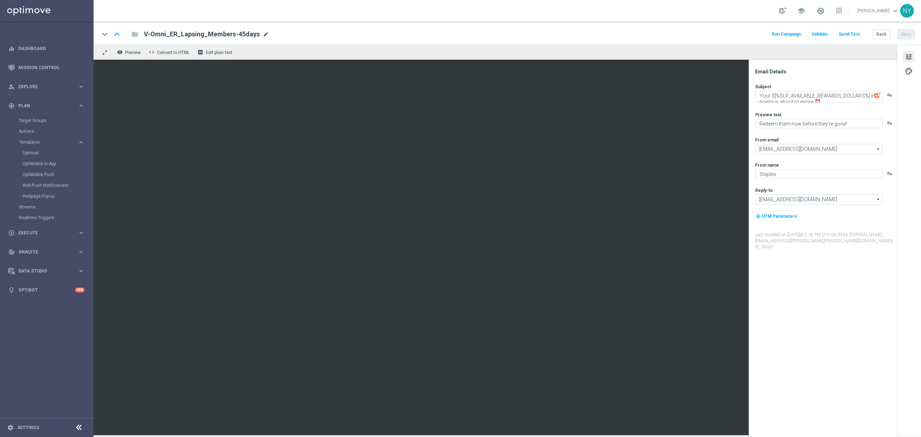
click at [263, 35] on span "mode_edit" at bounding box center [266, 34] width 6 height 6
drag, startPoint x: 255, startPoint y: 34, endPoint x: 124, endPoint y: 26, distance: 131.2
click at [126, 26] on div "keyboard_arrow_down keyboard_arrow_up folder V-Omni_ER_Lapsing_Members-45days R…" at bounding box center [507, 33] width 827 height 23
click at [852, 32] on button "Send Test" at bounding box center [848, 34] width 23 height 10
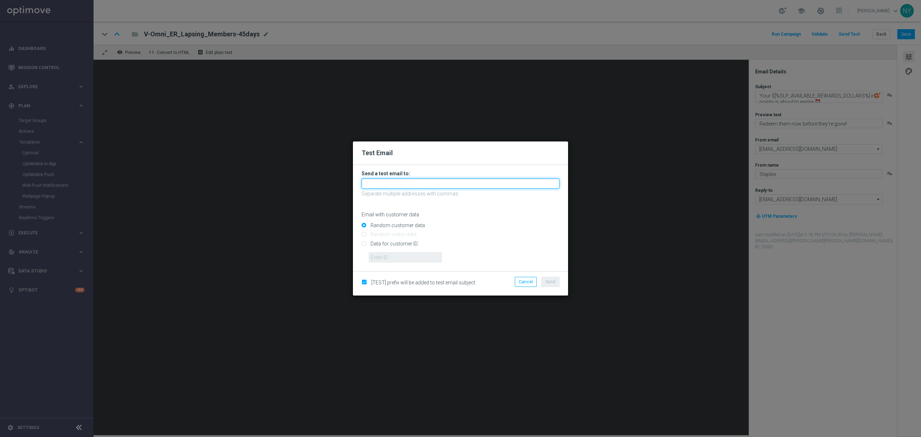
click at [381, 185] on input "text" at bounding box center [461, 183] width 198 height 10
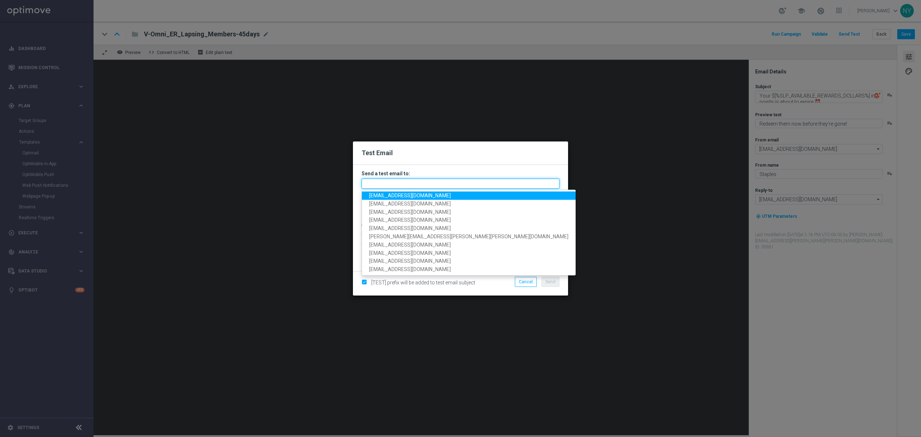
click at [400, 184] on input "text" at bounding box center [461, 183] width 198 height 10
paste input "[EMAIL_ADDRESS][DOMAIN_NAME]"
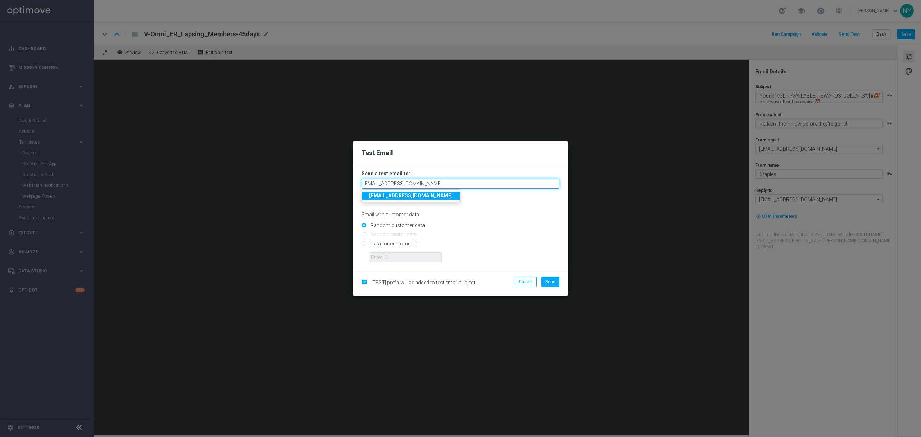
type input "[EMAIL_ADDRESS][DOMAIN_NAME]"
click at [363, 242] on input "Data for customer ID:" at bounding box center [461, 246] width 198 height 10
radio input "true"
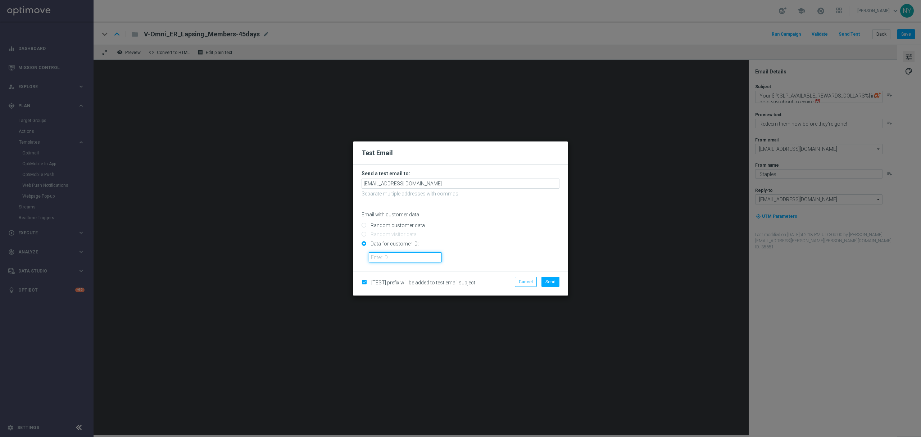
click at [392, 257] on input "text" at bounding box center [405, 257] width 73 height 10
paste input "10002584378"
type input "10002584378"
click at [554, 283] on span "Send" at bounding box center [550, 281] width 10 height 5
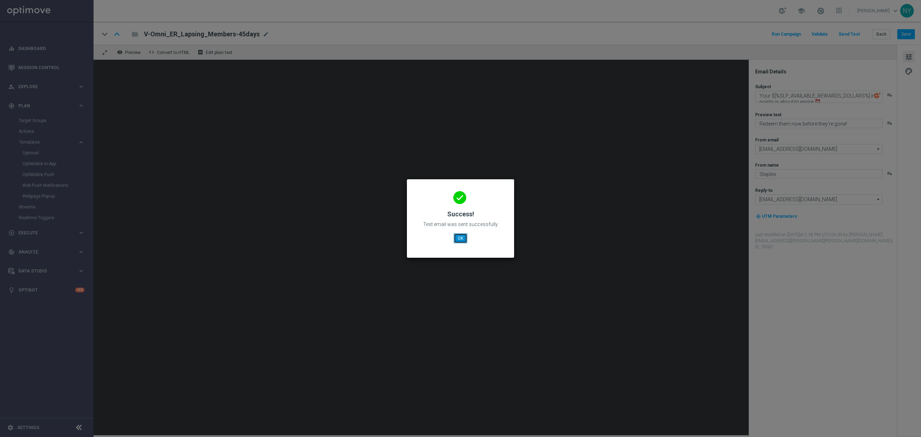
click at [459, 239] on button "OK" at bounding box center [461, 238] width 14 height 10
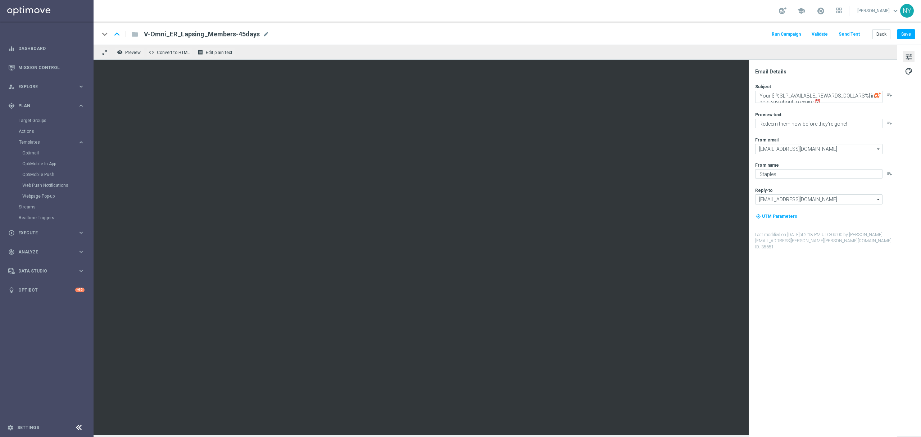
click at [855, 35] on button "Send Test" at bounding box center [848, 34] width 23 height 10
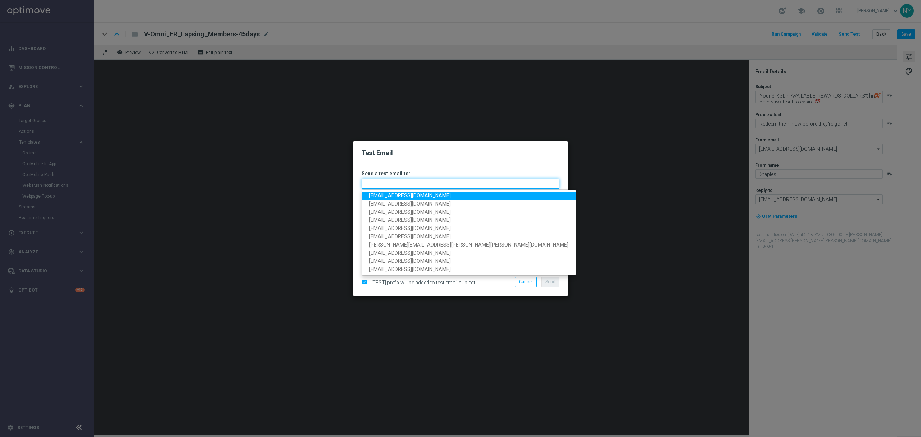
click at [378, 183] on input "text" at bounding box center [461, 183] width 198 height 10
click at [394, 195] on span "[EMAIL_ADDRESS][DOMAIN_NAME]" at bounding box center [410, 195] width 82 height 6
type input "[EMAIL_ADDRESS][DOMAIN_NAME]"
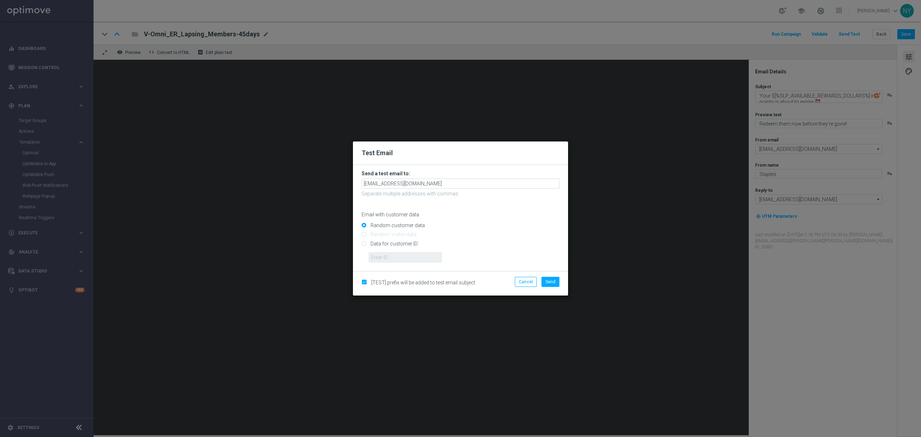
click at [363, 244] on input "Data for customer ID:" at bounding box center [461, 246] width 198 height 10
radio input "true"
click at [375, 258] on input "text" at bounding box center [405, 257] width 73 height 10
paste input "10001246641"
type input "10001246641"
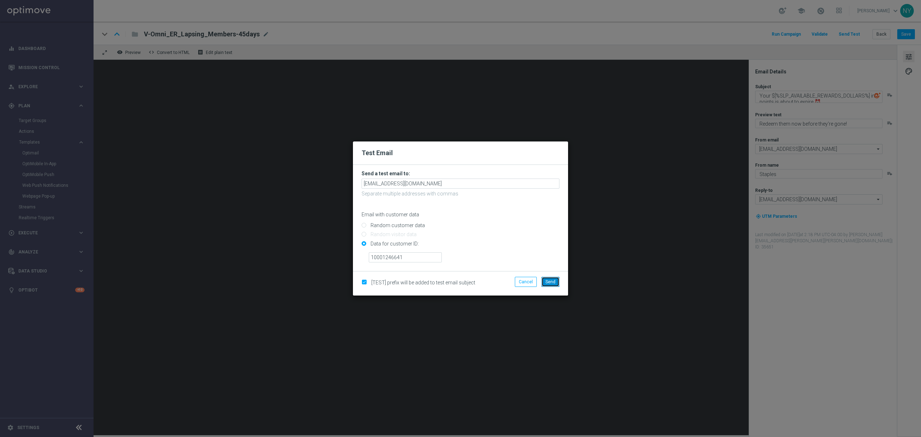
click at [551, 281] on span "Send" at bounding box center [550, 281] width 10 height 5
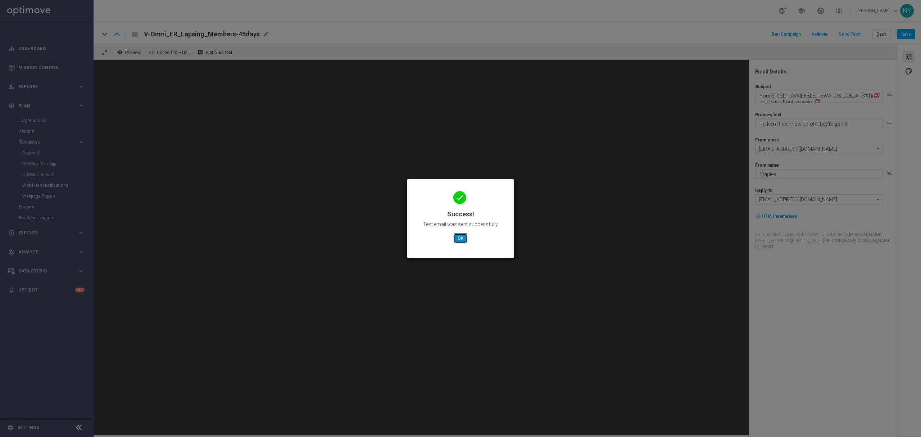
click at [460, 238] on button "OK" at bounding box center [461, 238] width 14 height 10
